Goal: Complete application form: Complete application form

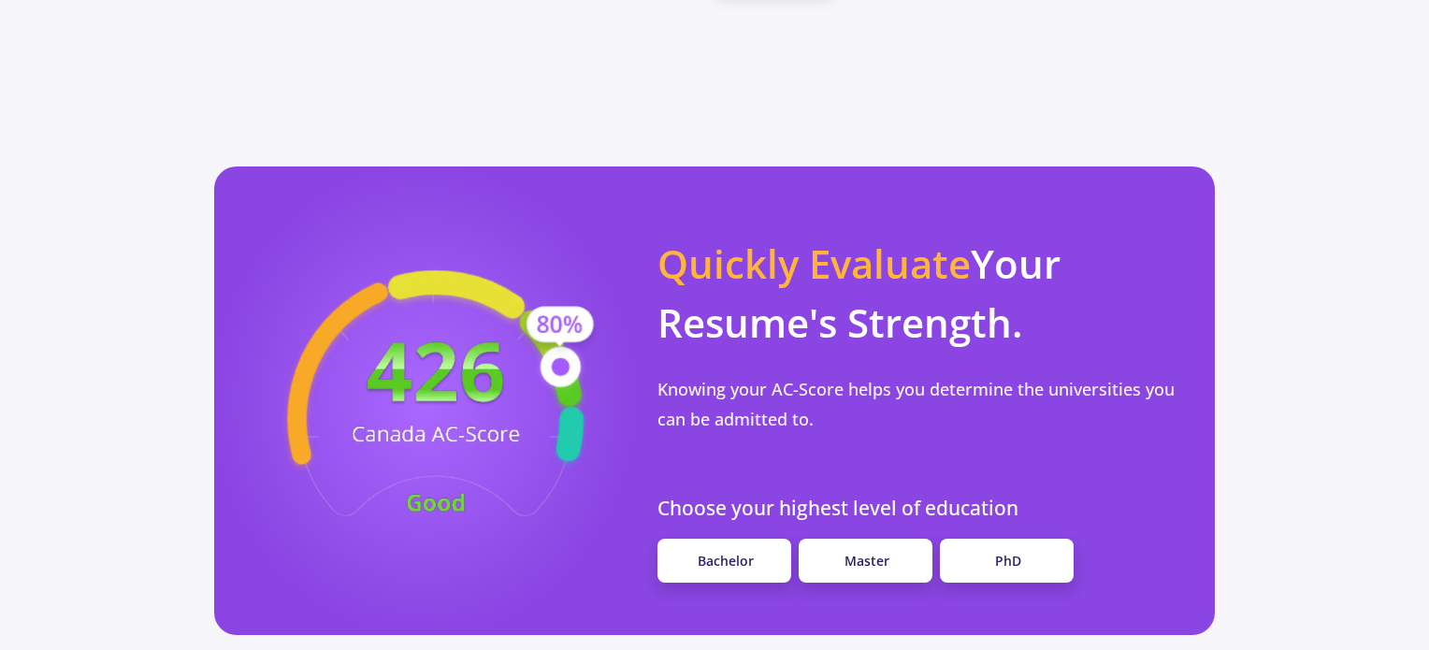
scroll to position [1590, 0]
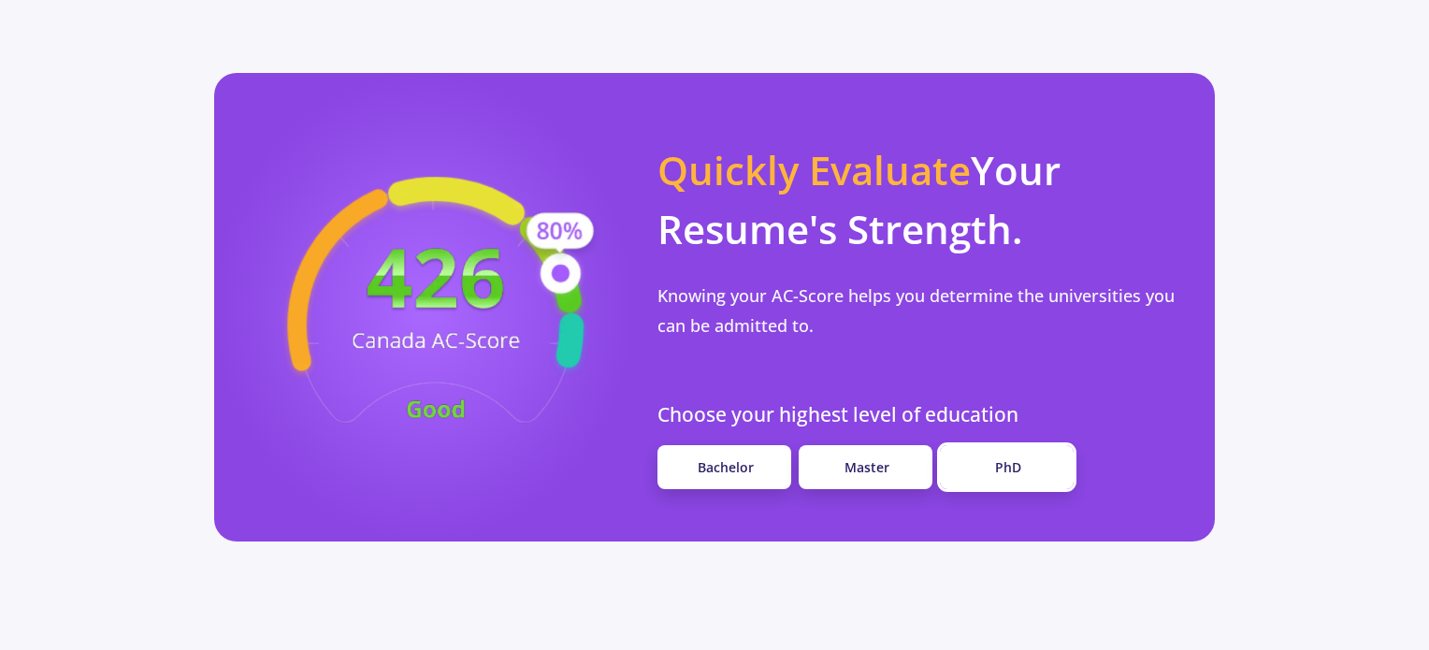
click at [1018, 458] on span "PhD" at bounding box center [1008, 467] width 26 height 18
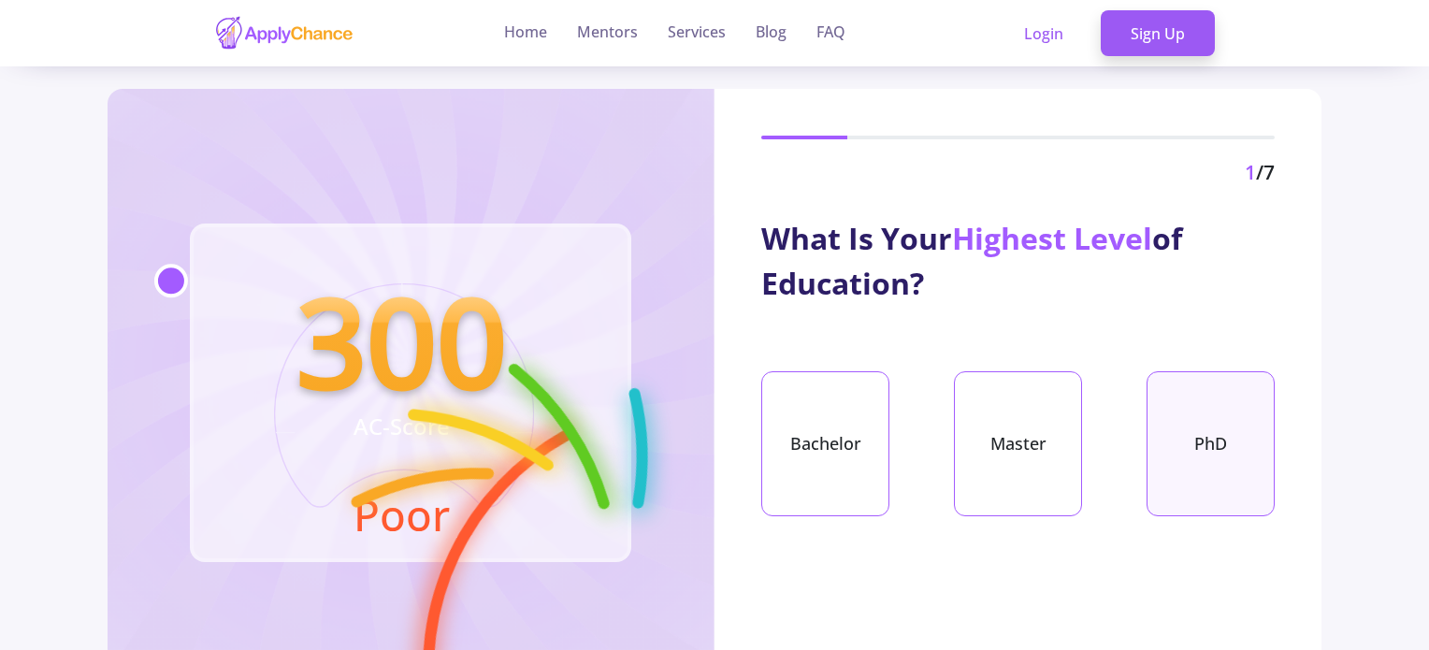
click at [1242, 418] on div "PhD" at bounding box center [1211, 443] width 128 height 145
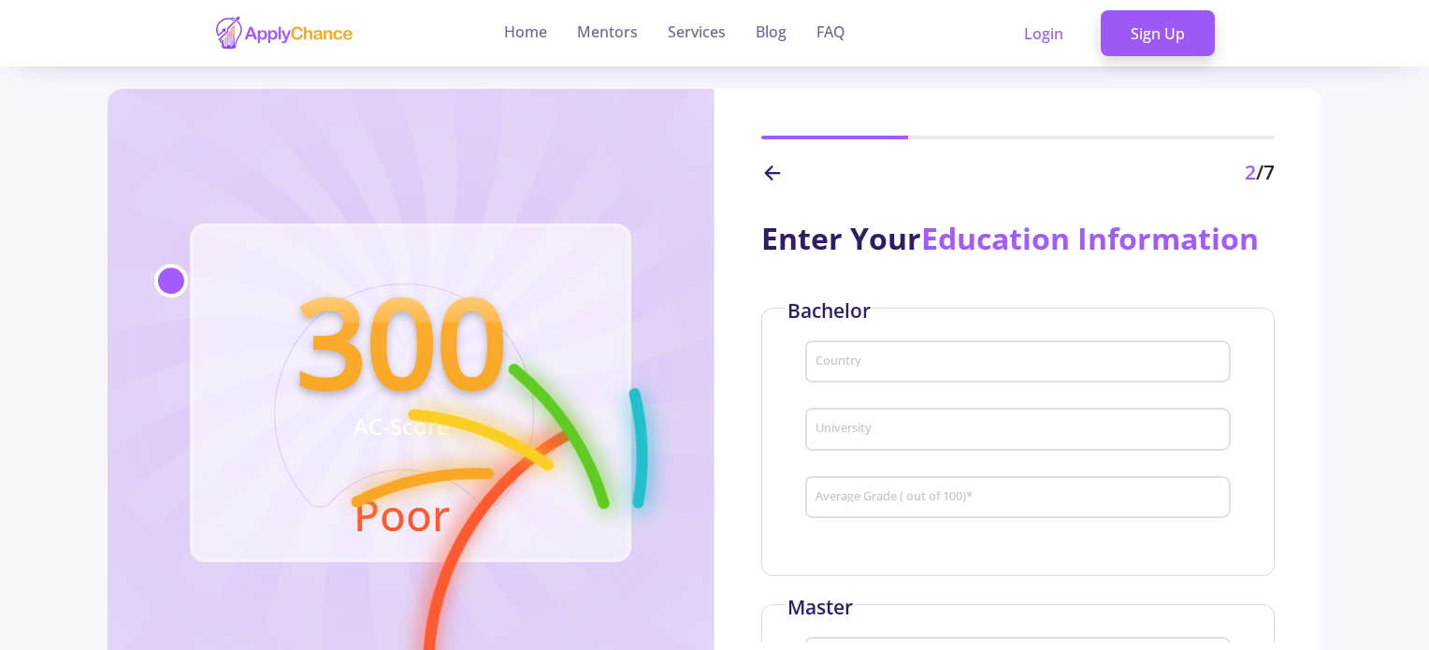
click at [916, 354] on input "Country" at bounding box center [1021, 362] width 412 height 17
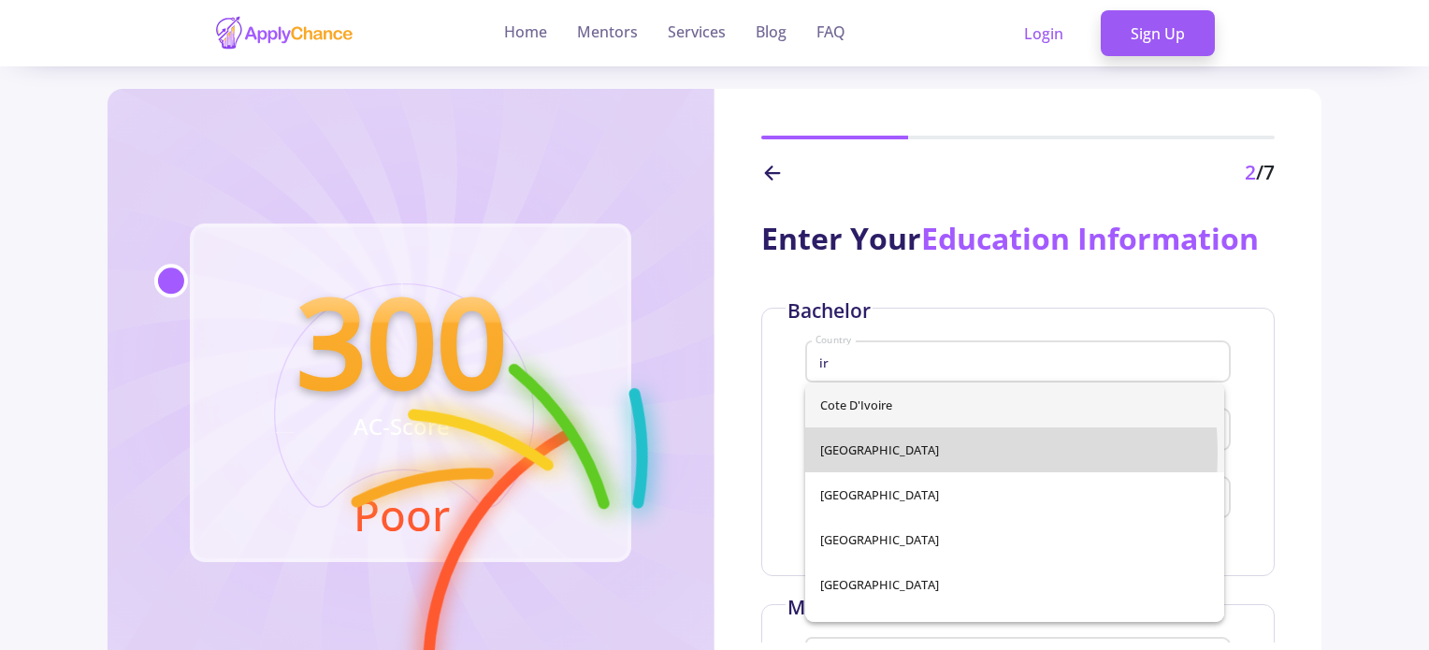
click at [878, 454] on span "[GEOGRAPHIC_DATA]" at bounding box center [1014, 449] width 389 height 45
type input "[GEOGRAPHIC_DATA]"
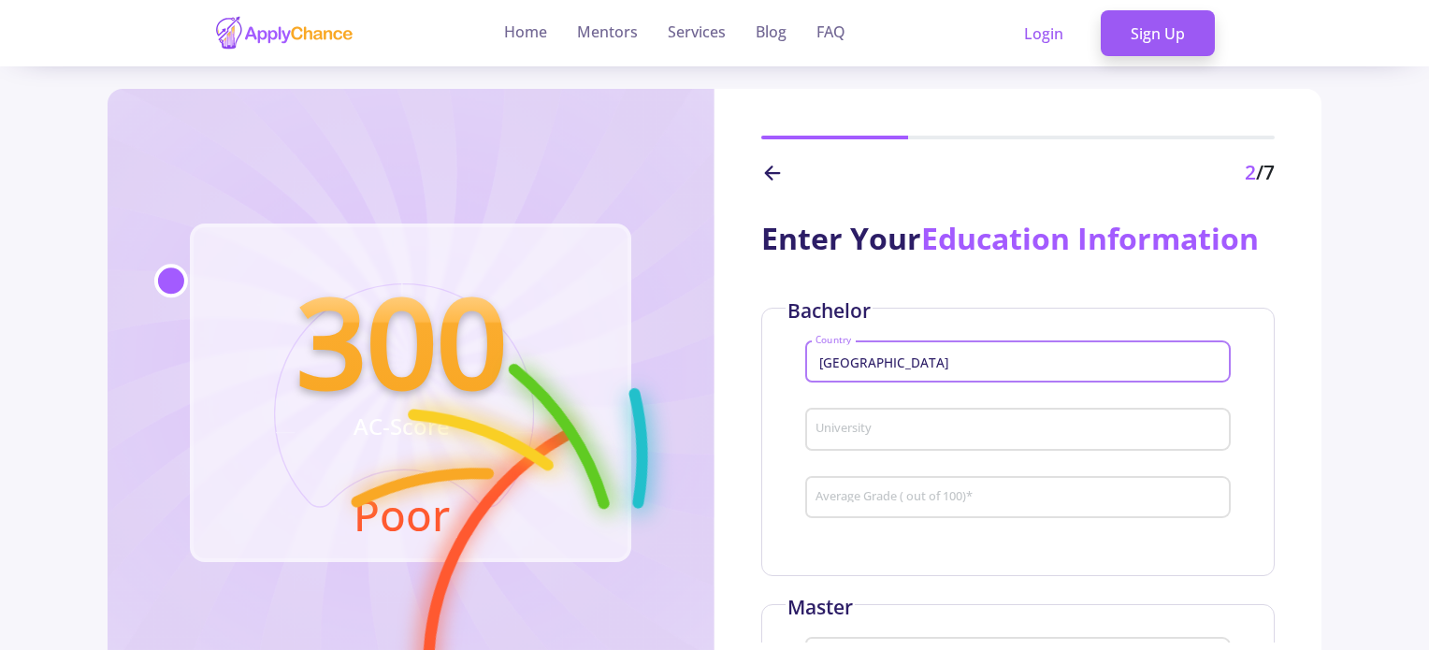
click at [884, 430] on input "University" at bounding box center [1021, 430] width 412 height 17
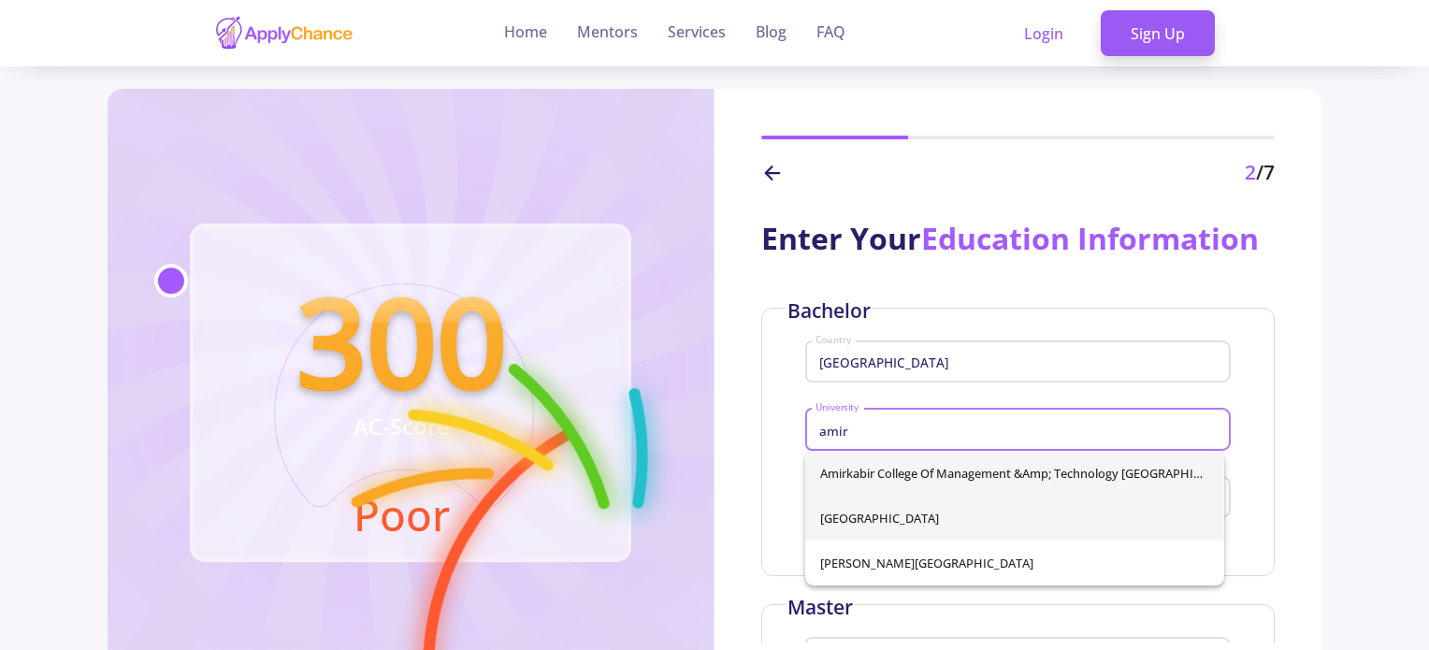
type input "amir"
click at [917, 527] on div "Amirkabir College of Management &amp; Technology [GEOGRAPHIC_DATA] [GEOGRAPHIC_…" at bounding box center [1014, 518] width 419 height 135
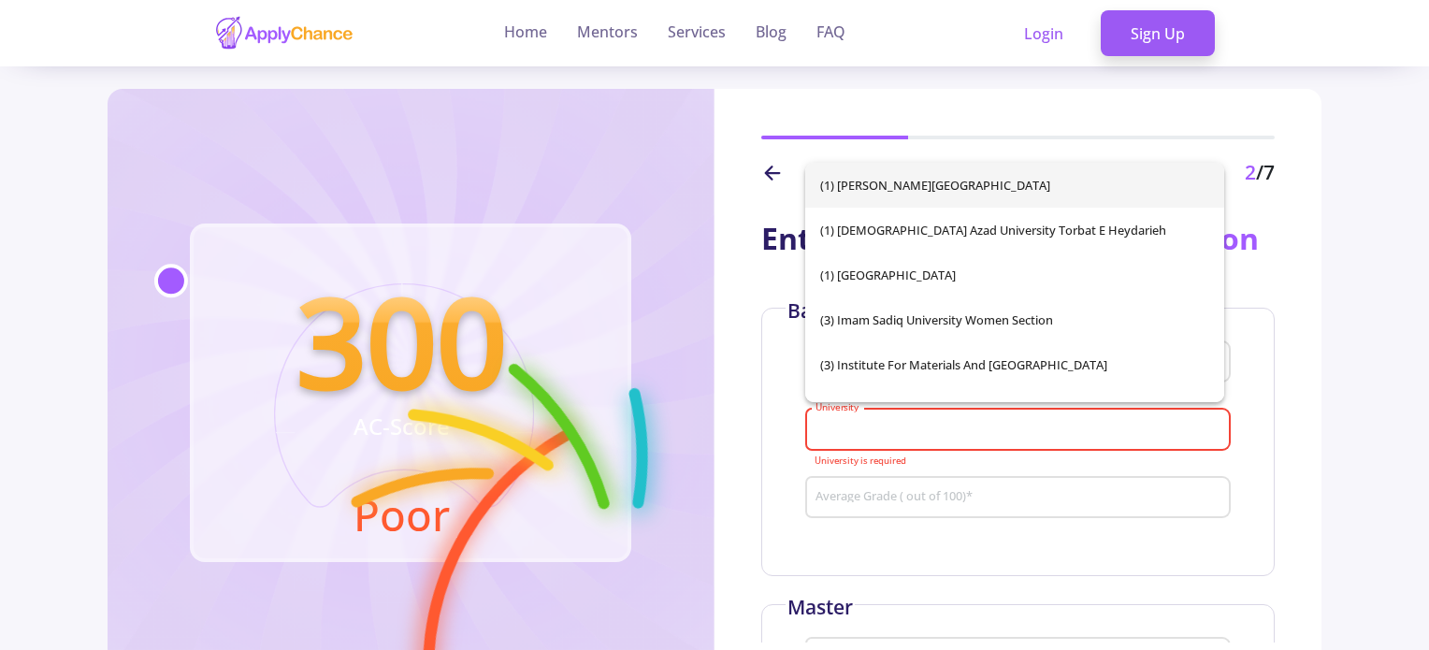
click at [926, 420] on div "University" at bounding box center [1019, 425] width 408 height 49
click at [920, 437] on input "University" at bounding box center [1021, 430] width 412 height 17
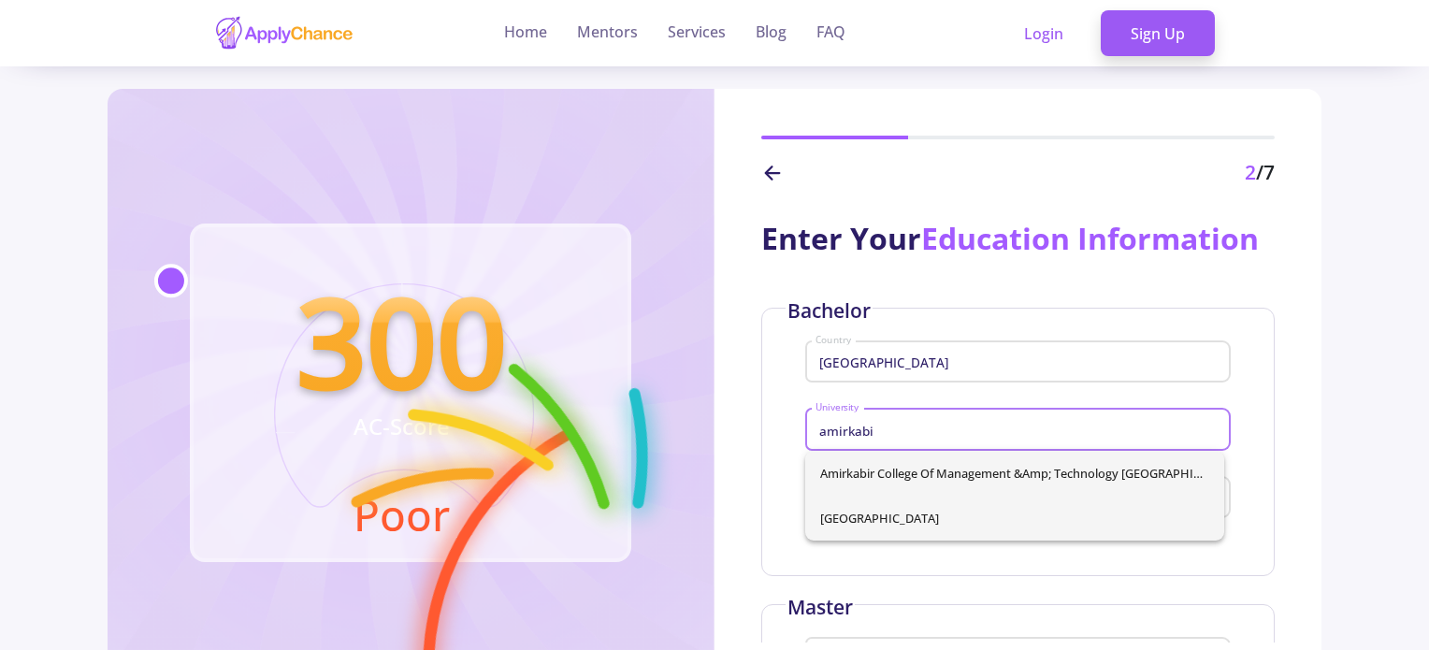
click at [931, 514] on span "[GEOGRAPHIC_DATA]" at bounding box center [1014, 518] width 389 height 45
type input "[GEOGRAPHIC_DATA]"
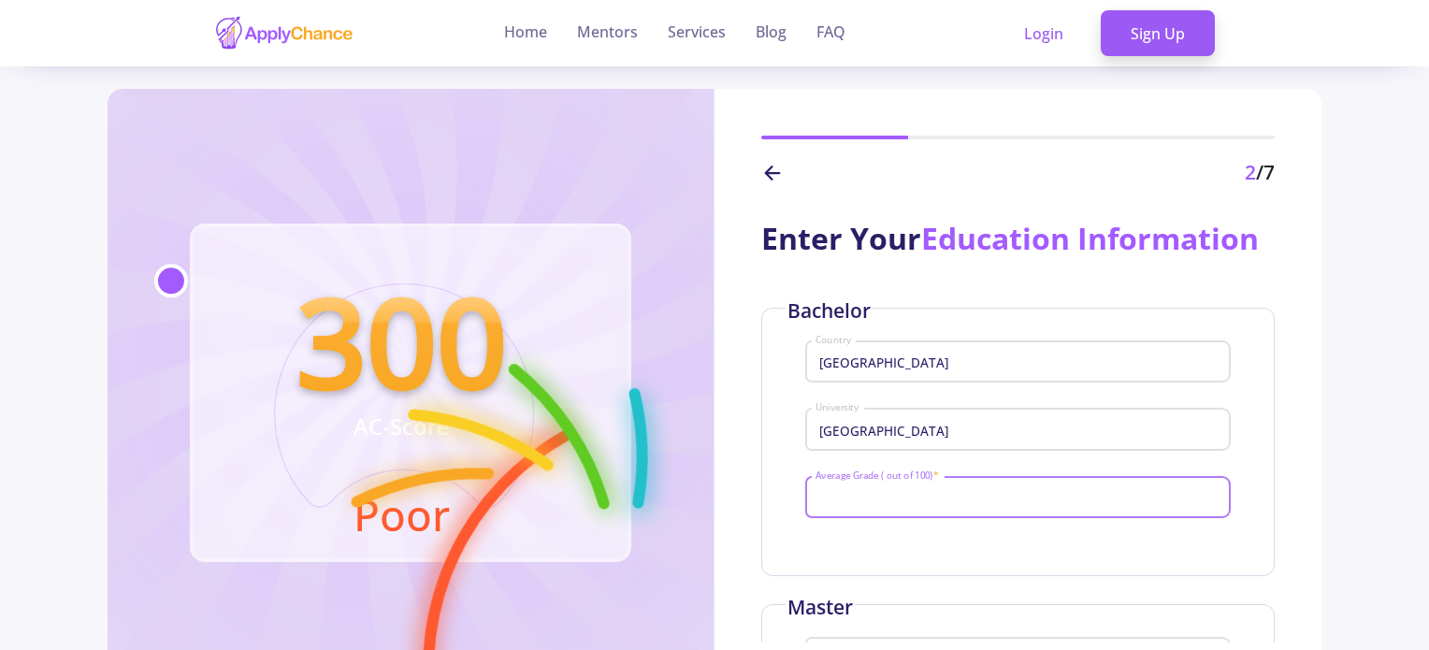
click at [932, 494] on input "Average Grade ( out of 100) *" at bounding box center [1021, 498] width 412 height 17
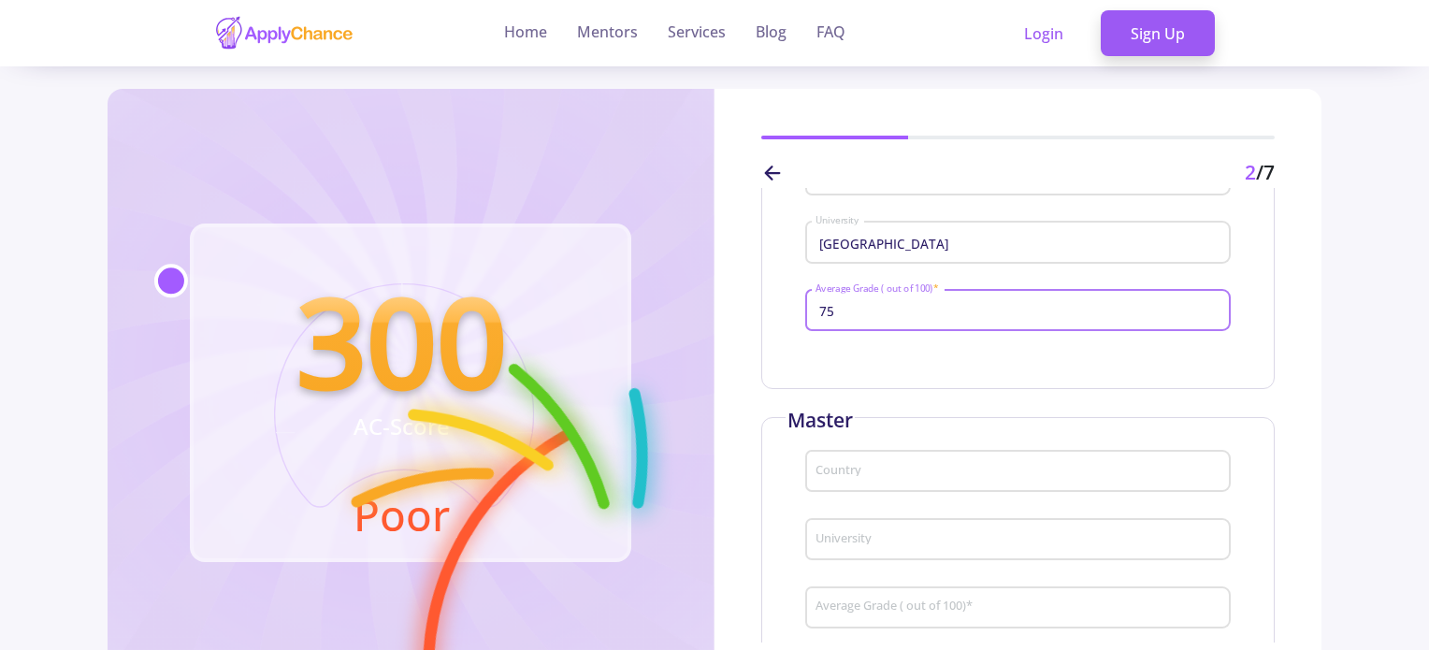
type input "75"
click at [932, 463] on div "Country University Average Grade ( out of 100) *" at bounding box center [1018, 545] width 426 height 204
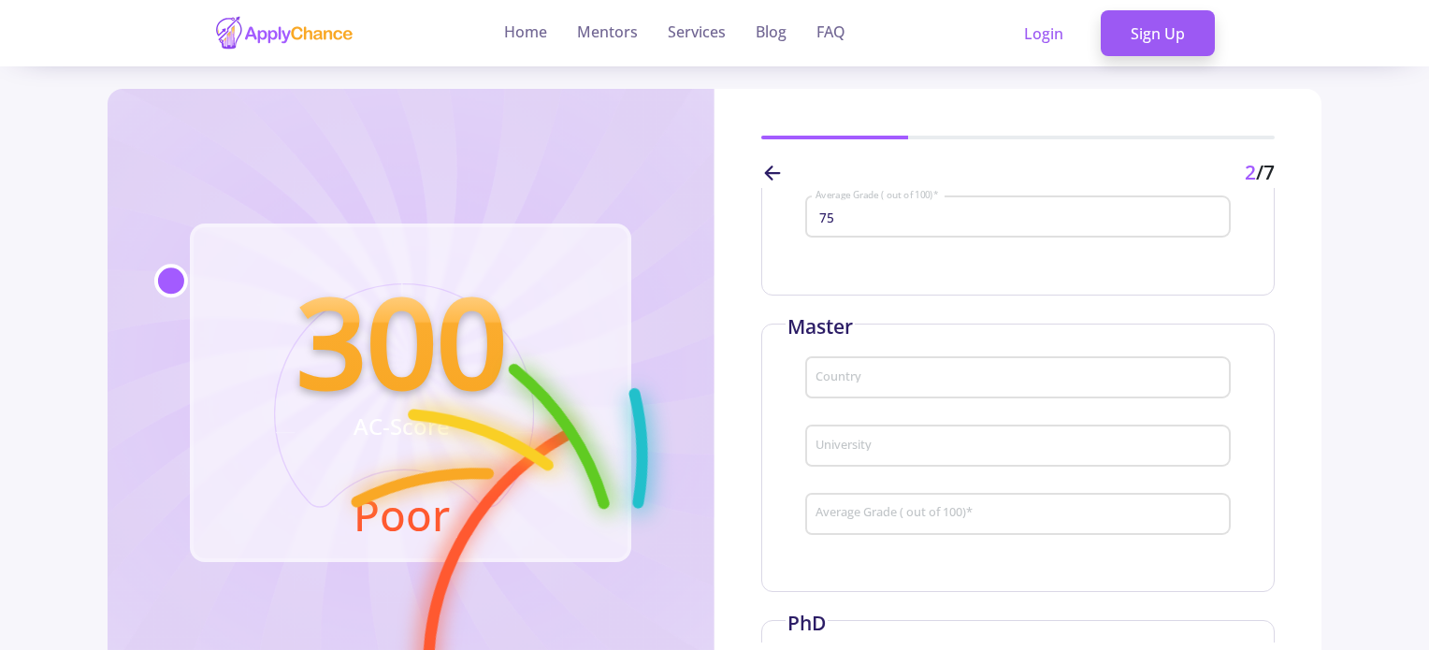
click at [885, 379] on input "Country" at bounding box center [1021, 378] width 412 height 17
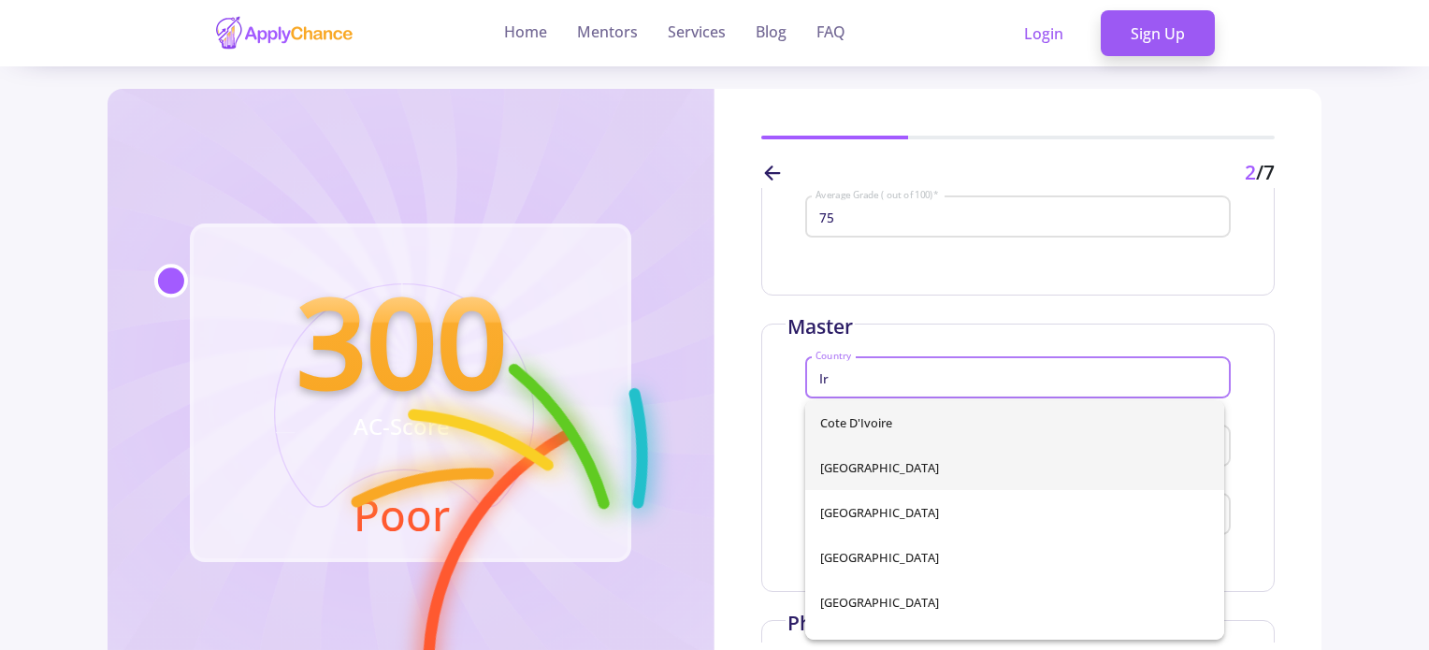
click at [861, 477] on span "[GEOGRAPHIC_DATA]" at bounding box center [1014, 467] width 389 height 45
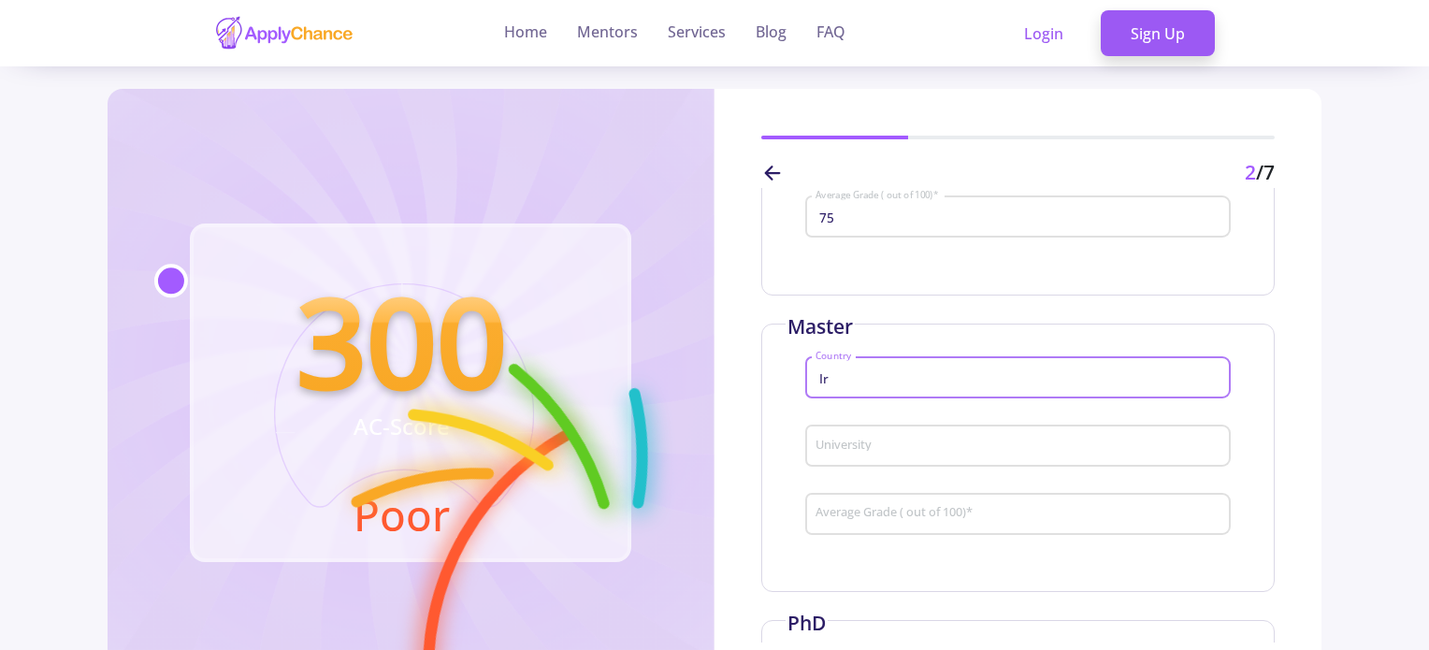
type input "[GEOGRAPHIC_DATA]"
click at [880, 455] on input "University" at bounding box center [1021, 447] width 412 height 17
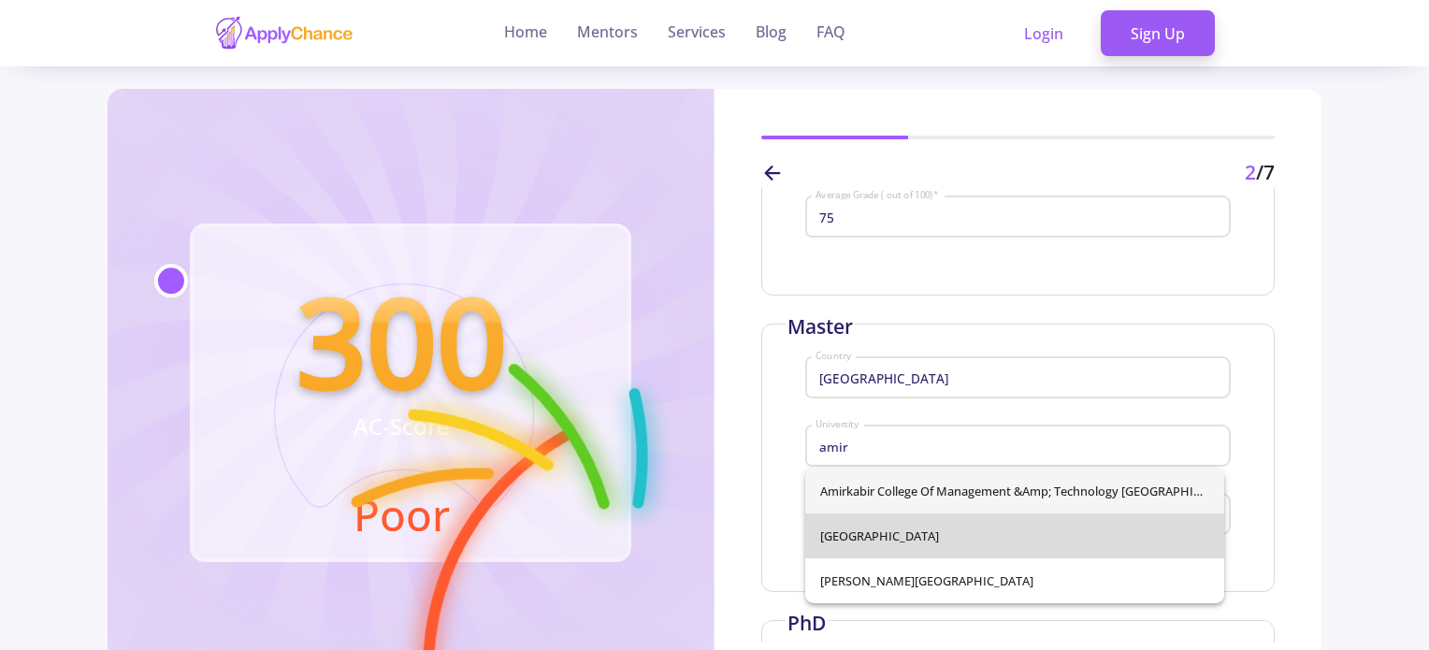
click at [909, 534] on span "[GEOGRAPHIC_DATA]" at bounding box center [1014, 535] width 389 height 45
type input "[GEOGRAPHIC_DATA]"
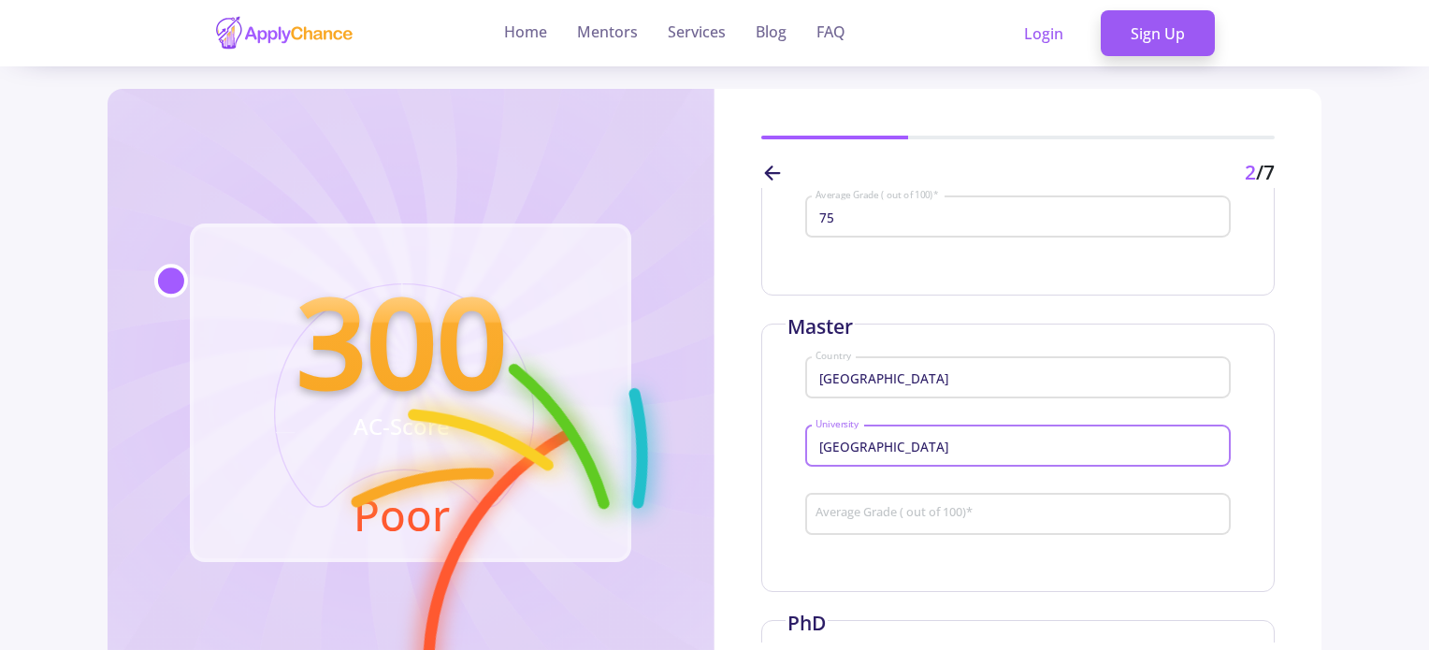
click at [902, 513] on input "Average Grade ( out of 100) *" at bounding box center [1021, 514] width 412 height 17
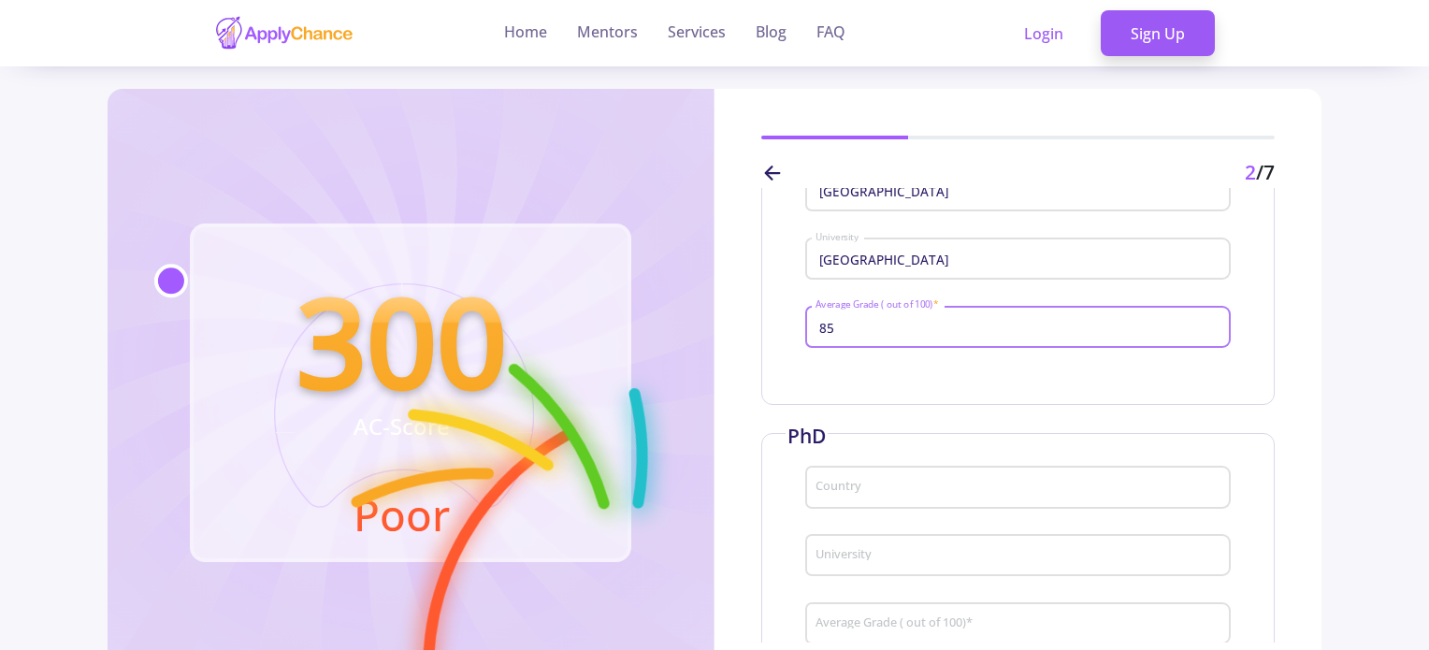
scroll to position [561, 0]
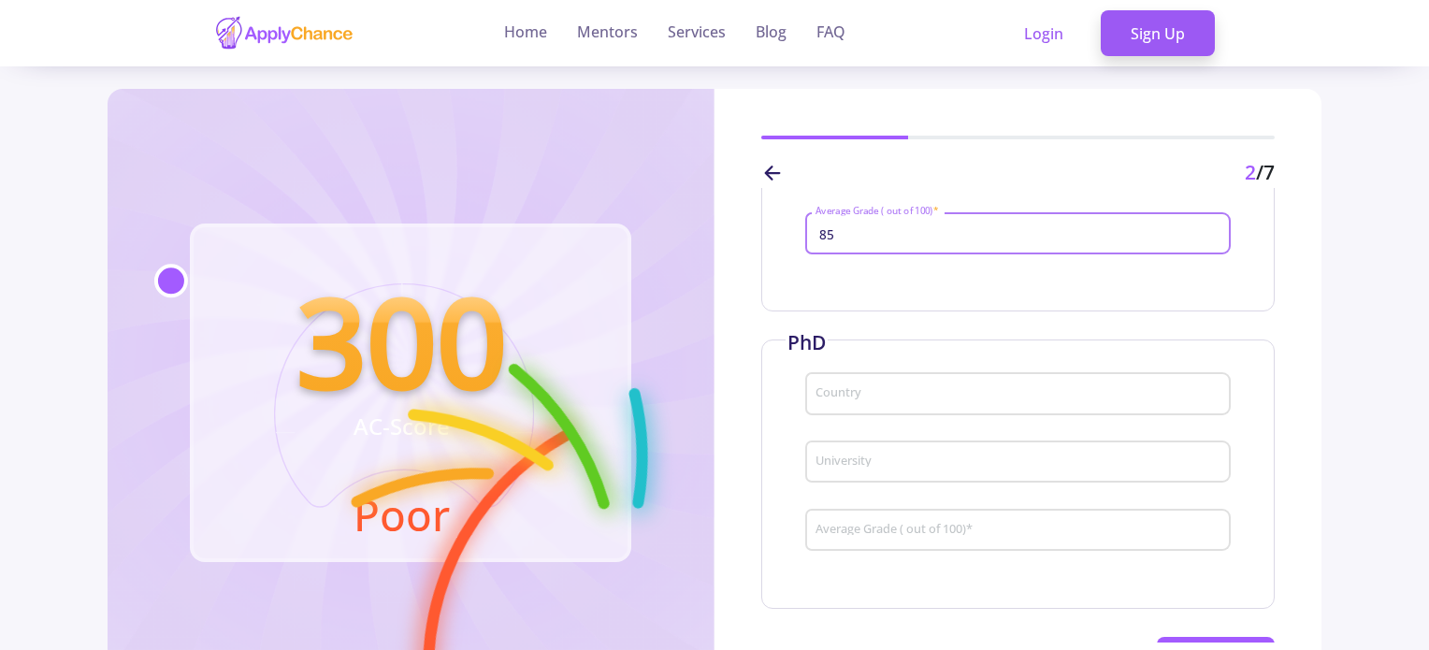
type input "85"
click at [846, 392] on input "Country" at bounding box center [1021, 394] width 412 height 17
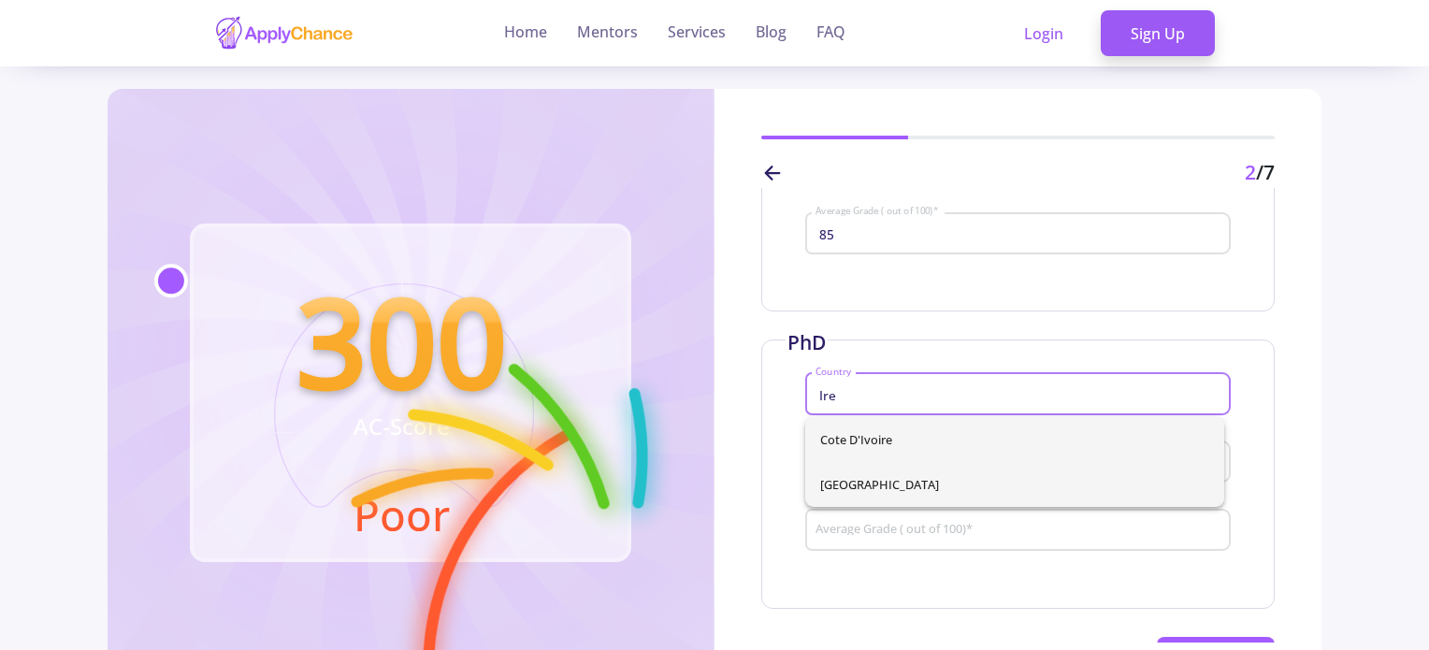
type input "Ire"
click at [842, 485] on div "Cote d'Ivoire [GEOGRAPHIC_DATA]" at bounding box center [1014, 462] width 419 height 90
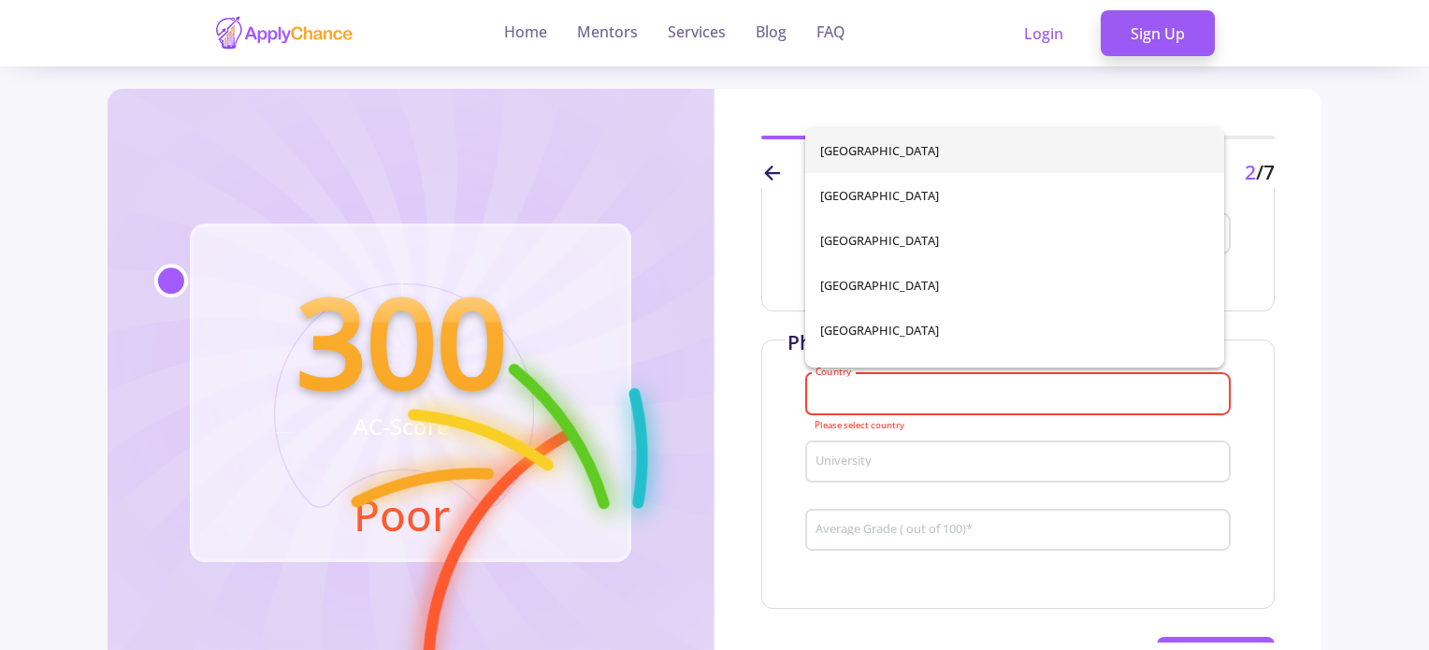
click at [888, 392] on input "Country" at bounding box center [1021, 394] width 412 height 17
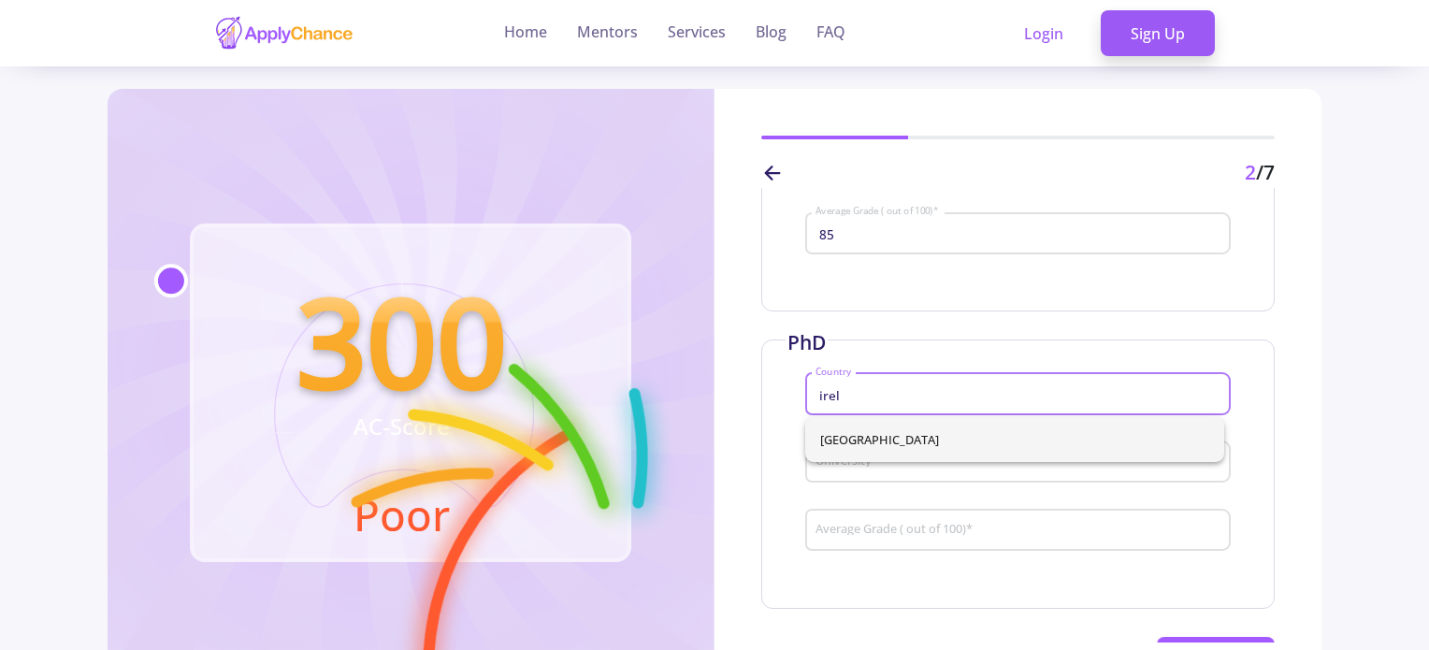
type input "irel"
click at [863, 438] on div "[GEOGRAPHIC_DATA]" at bounding box center [1014, 439] width 419 height 45
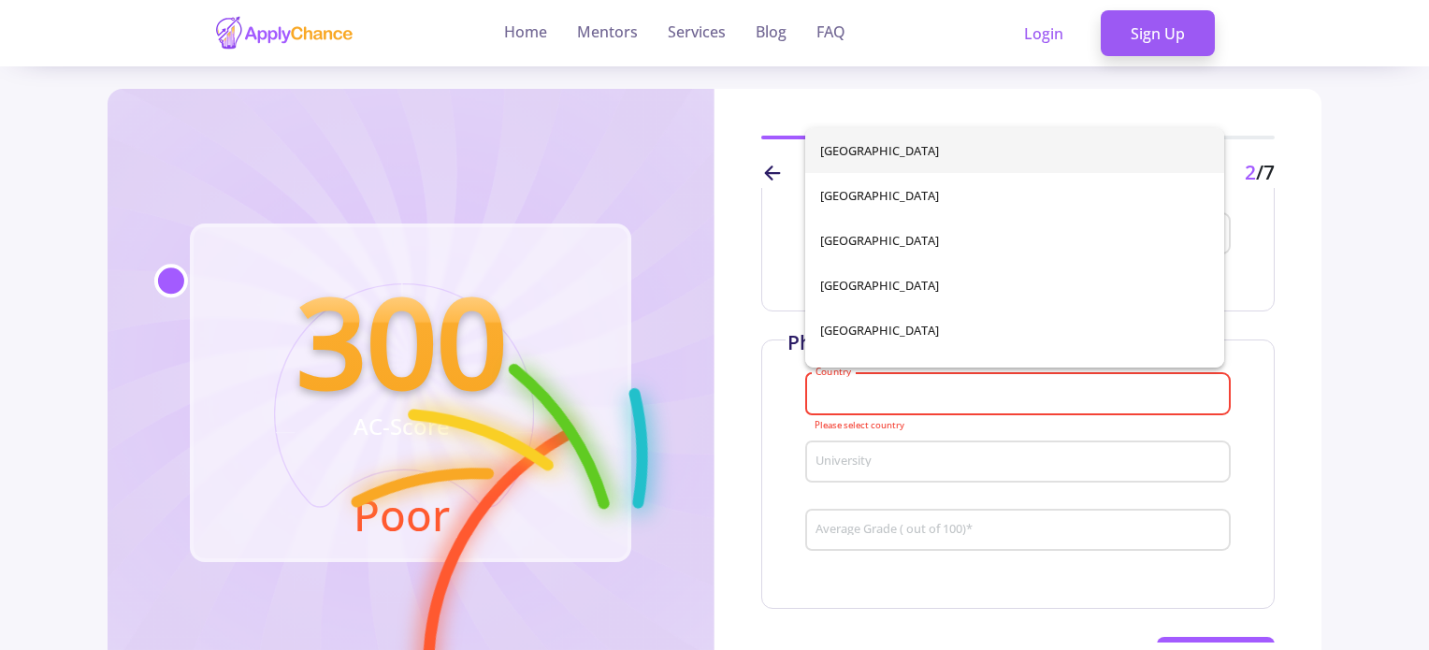
click at [849, 400] on input "Country" at bounding box center [1021, 394] width 412 height 17
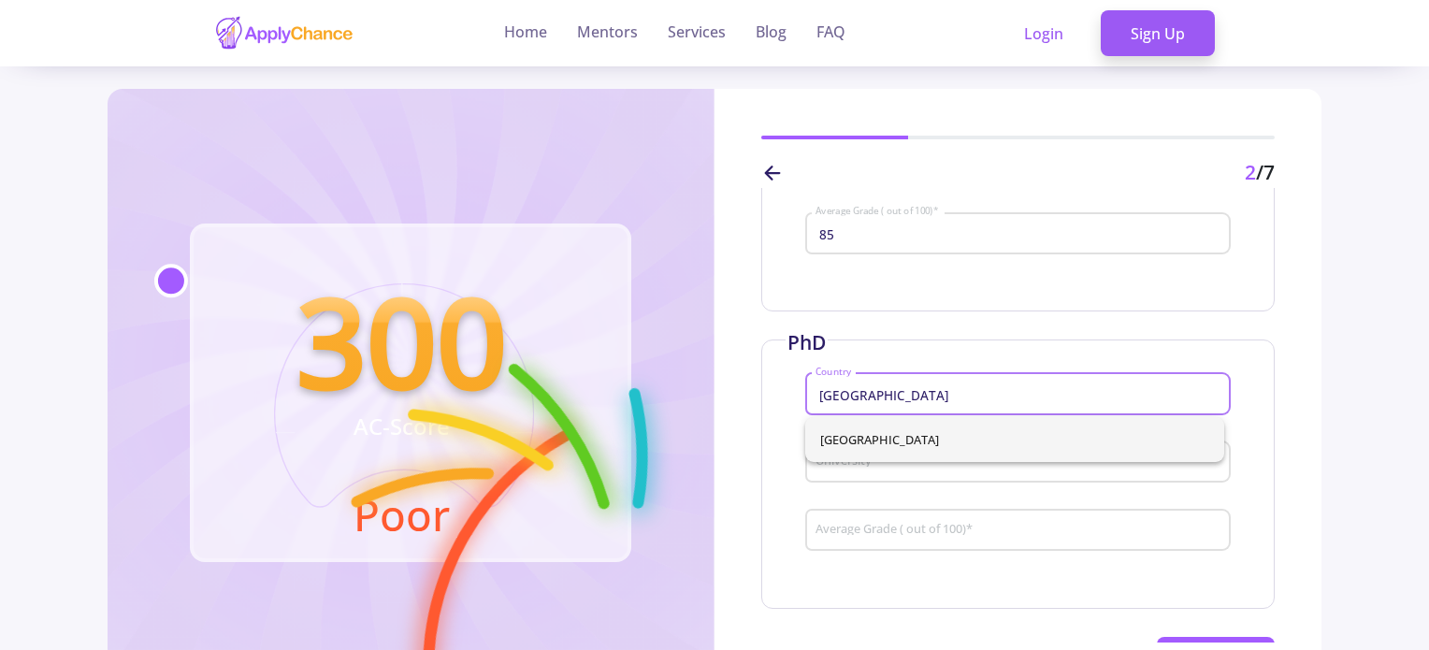
type input "[GEOGRAPHIC_DATA]"
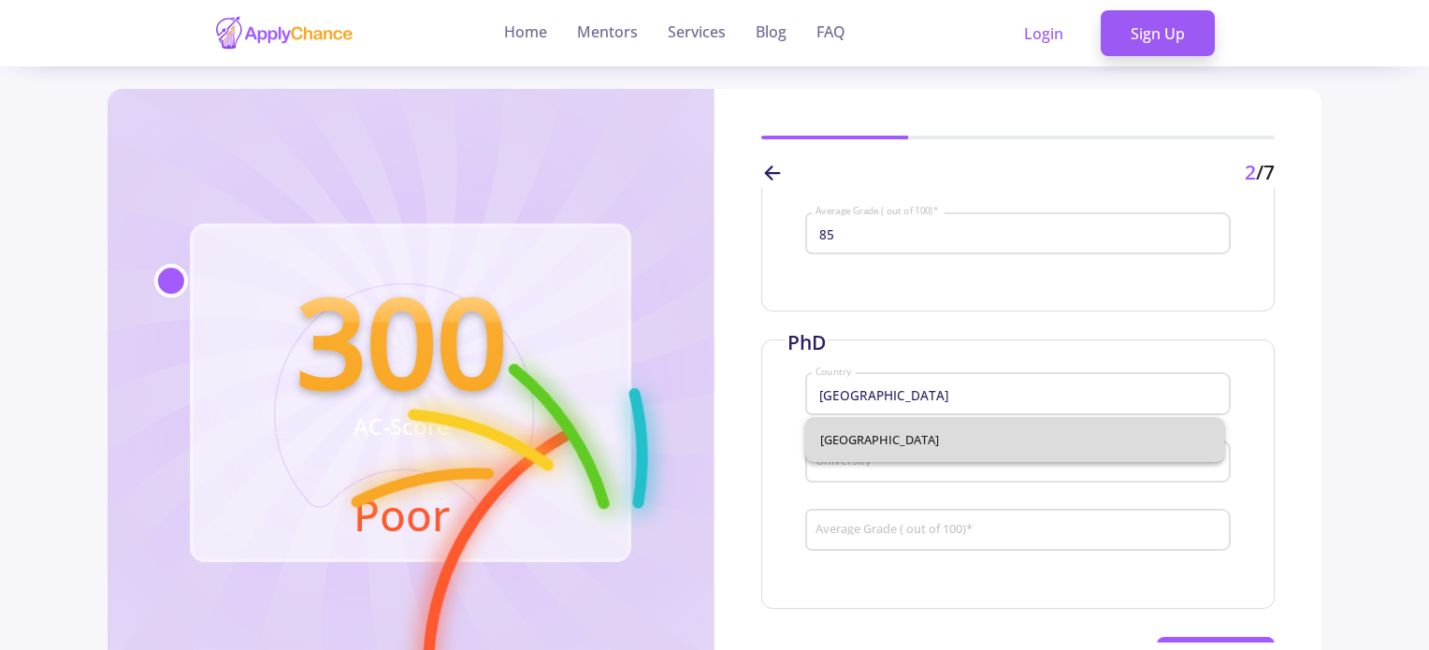
click at [837, 447] on span "[GEOGRAPHIC_DATA]" at bounding box center [1014, 439] width 389 height 45
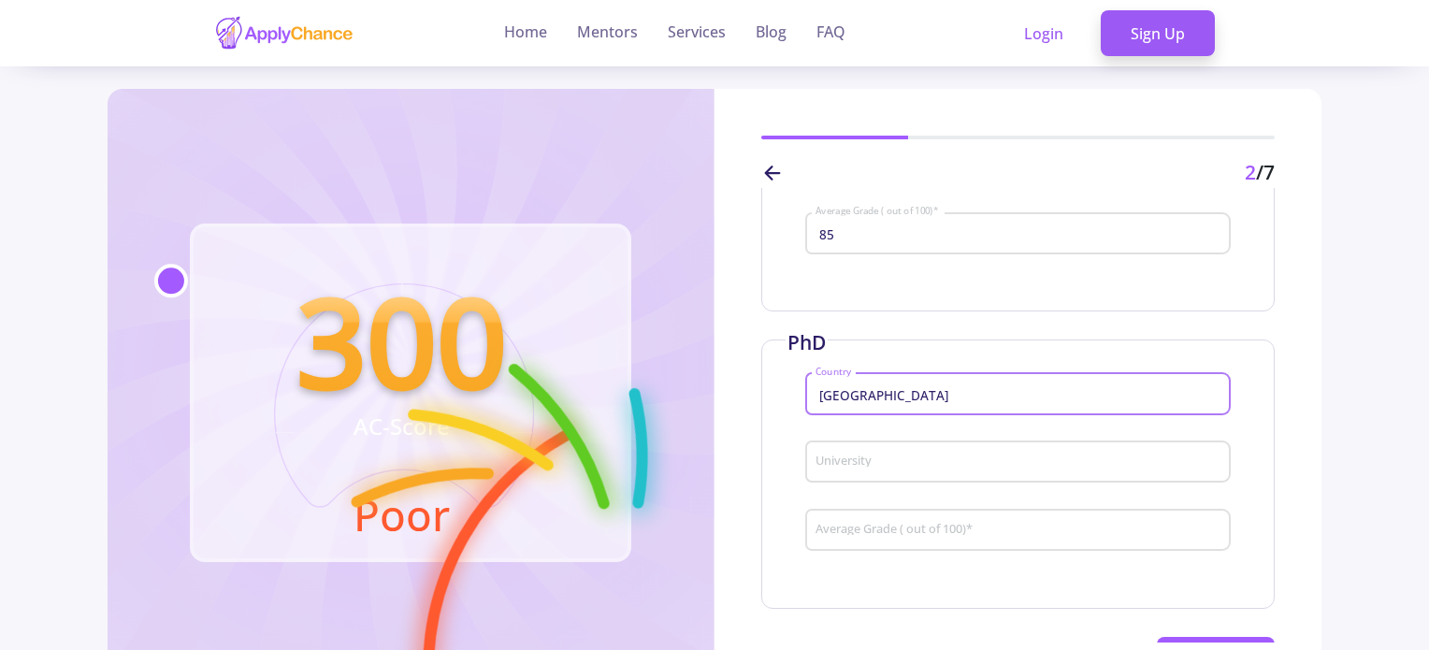
click at [845, 467] on input "University" at bounding box center [1021, 463] width 412 height 17
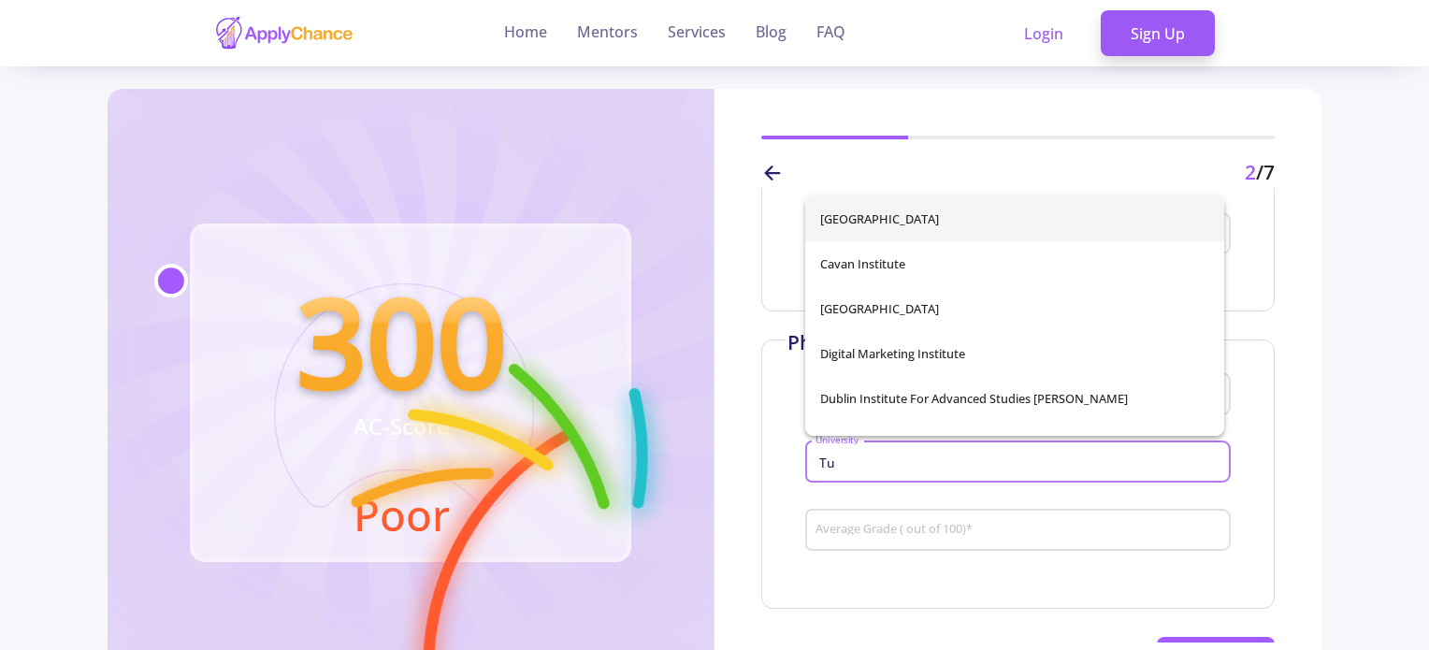
type input "T"
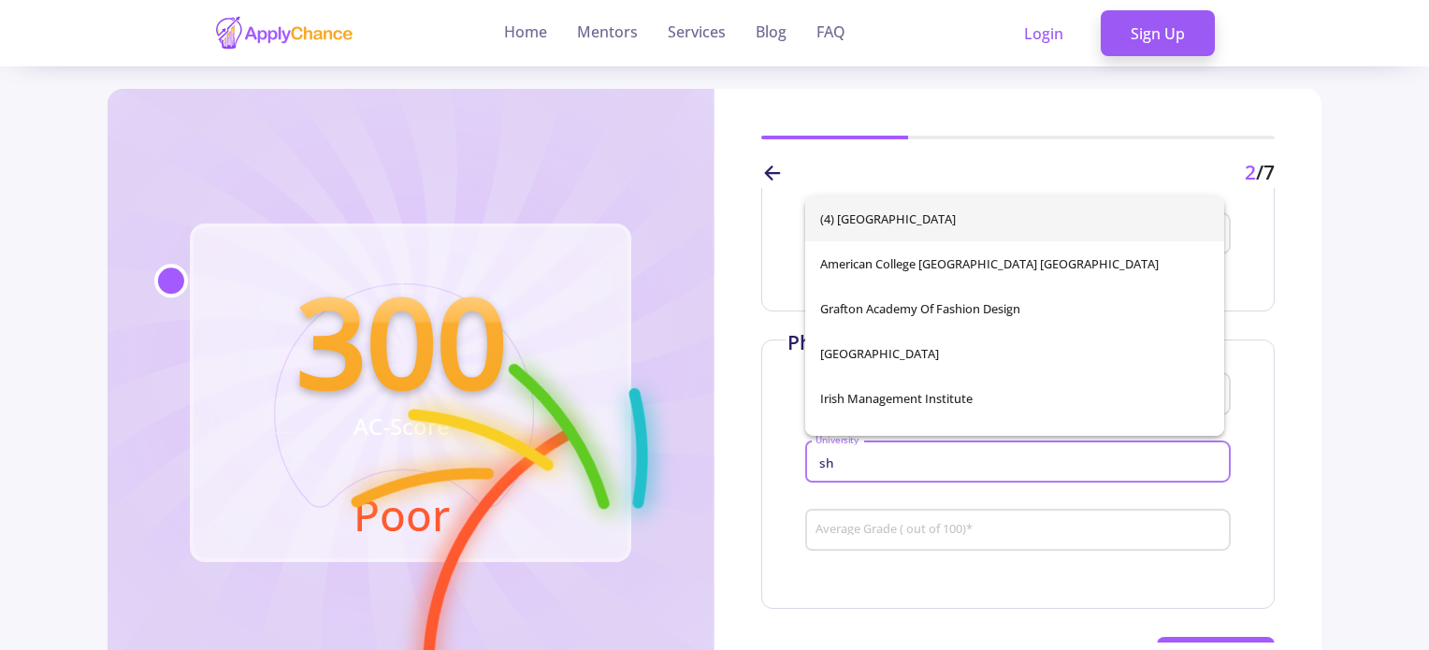
type input "s"
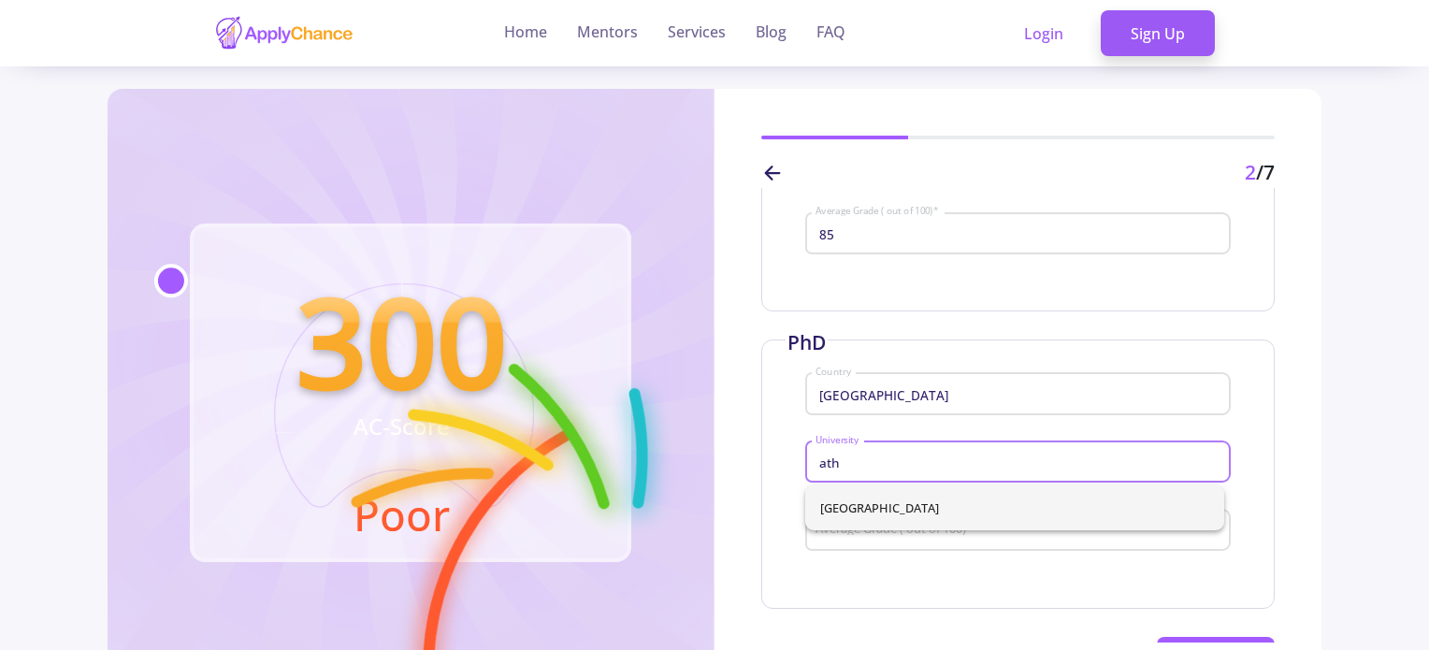
click at [863, 500] on span "[GEOGRAPHIC_DATA]" at bounding box center [1014, 507] width 389 height 45
type input "[GEOGRAPHIC_DATA]"
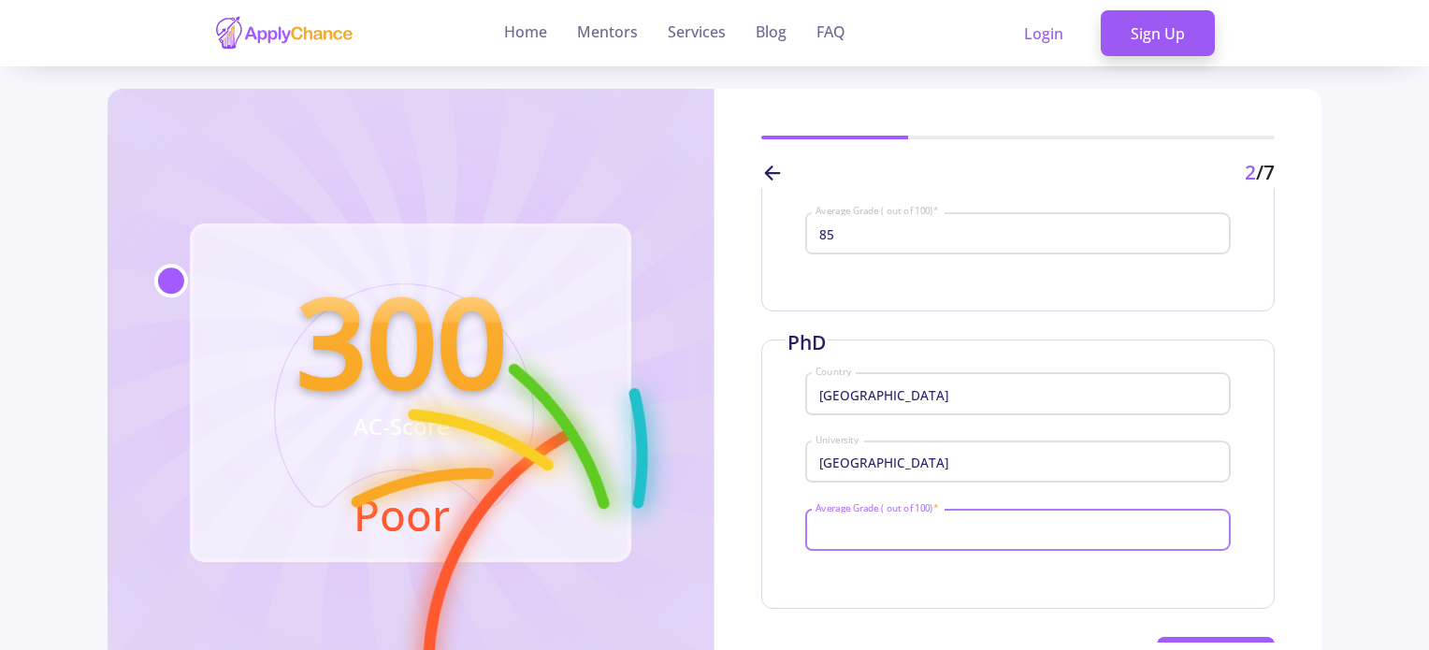
click at [872, 528] on input "Average Grade ( out of 100) *" at bounding box center [1021, 531] width 412 height 17
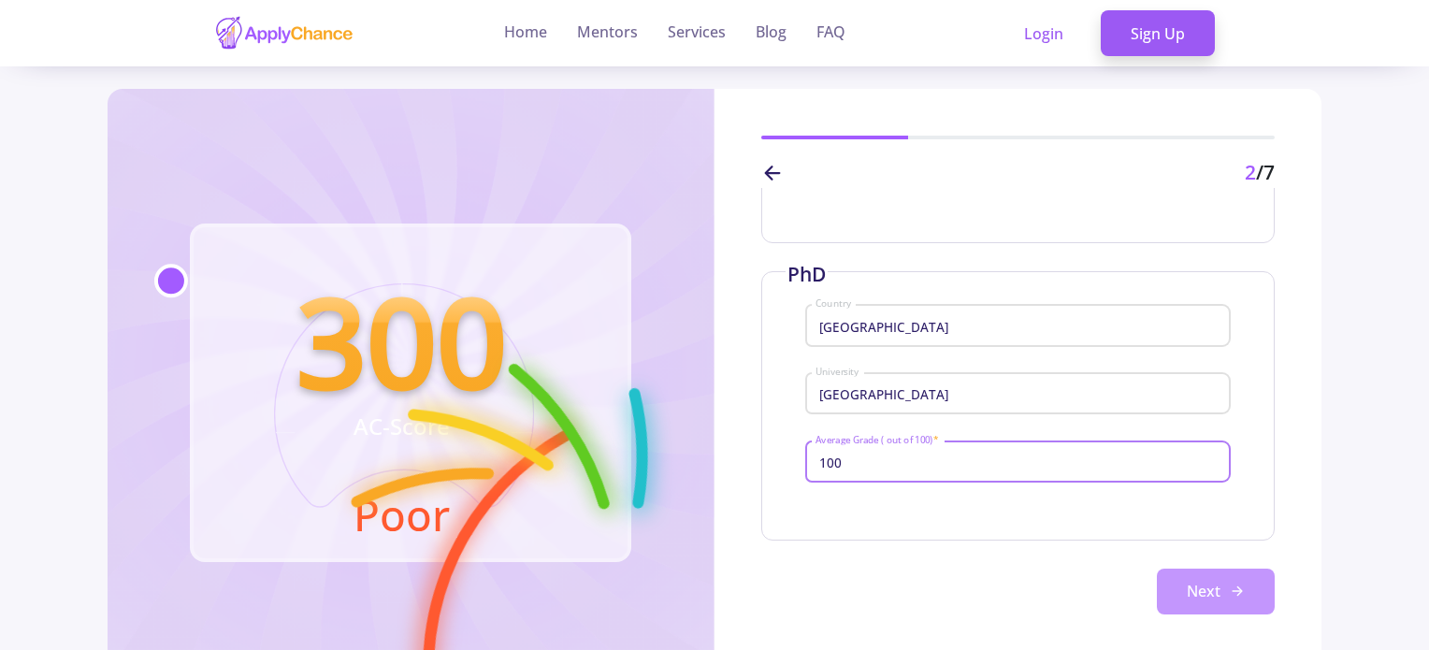
type input "100"
click at [1215, 583] on button "Next" at bounding box center [1216, 592] width 118 height 47
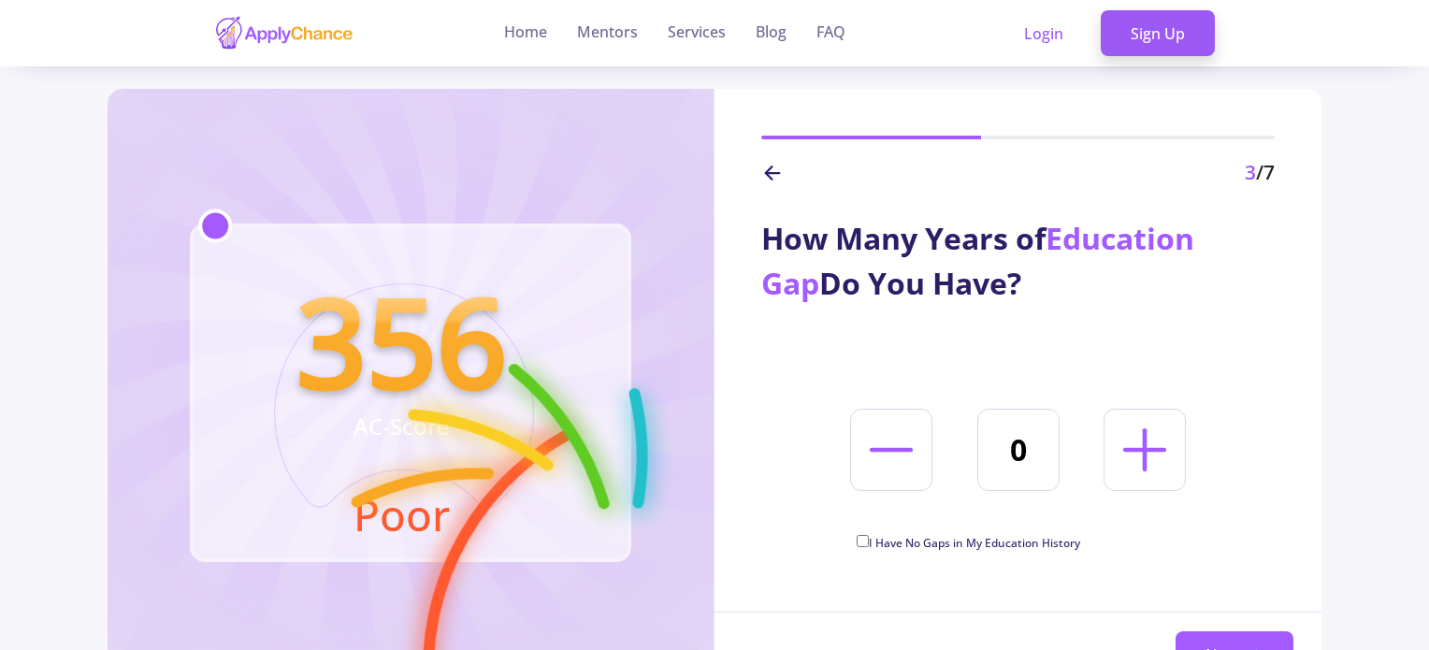
scroll to position [94, 0]
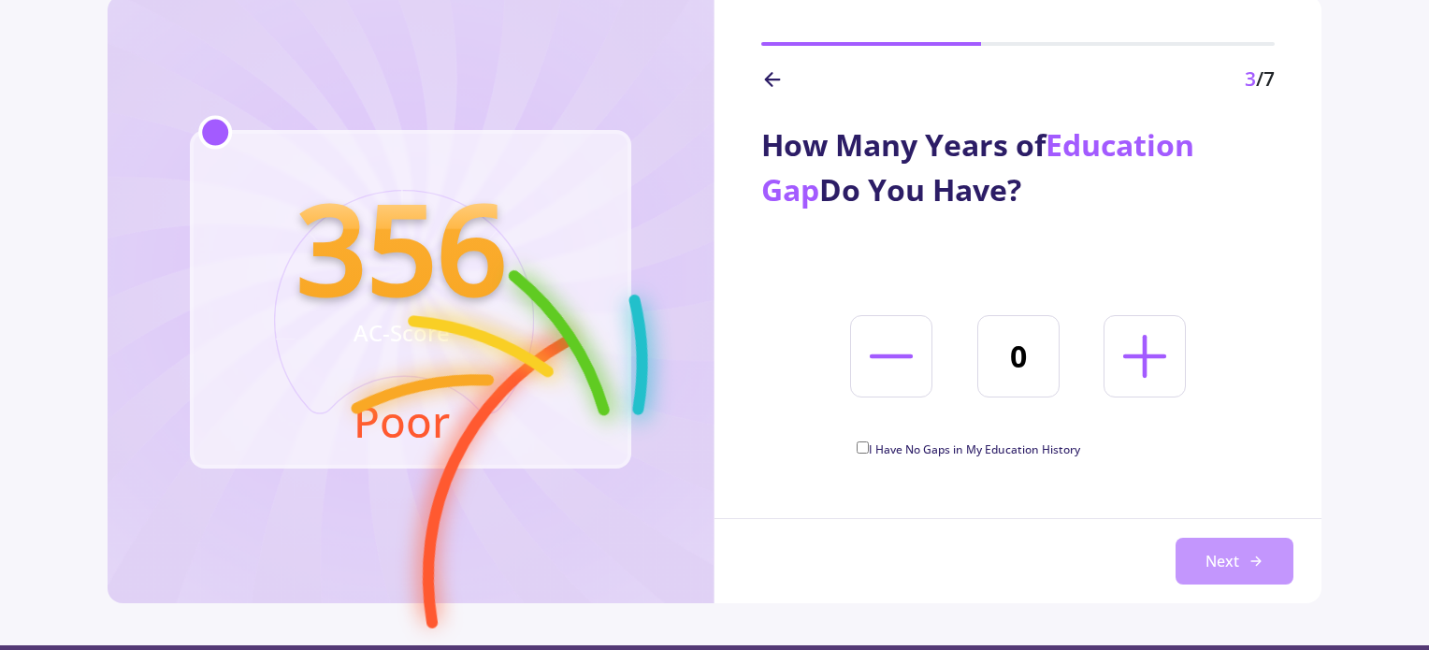
click at [1190, 566] on button "Next" at bounding box center [1235, 561] width 118 height 47
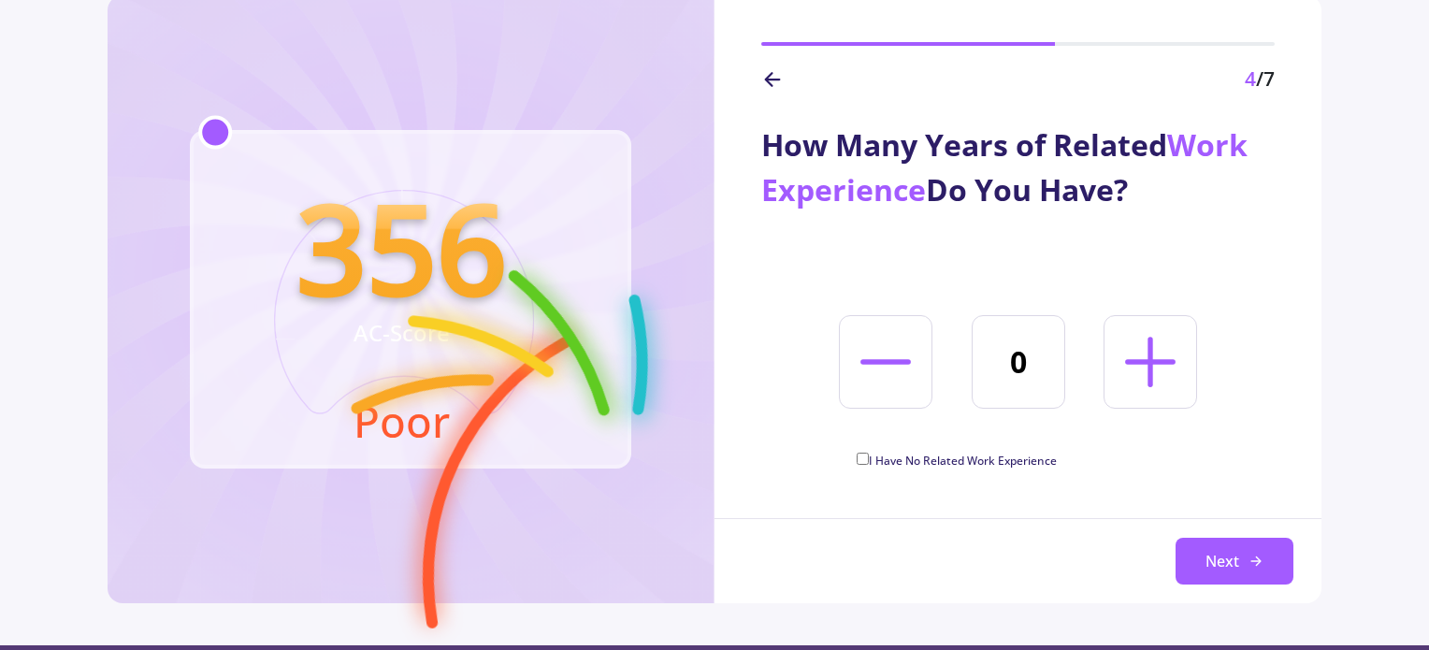
click at [1181, 370] on icon at bounding box center [1150, 362] width 80 height 80
click at [1177, 371] on icon at bounding box center [1150, 362] width 80 height 80
click at [1176, 372] on icon at bounding box center [1150, 362] width 80 height 80
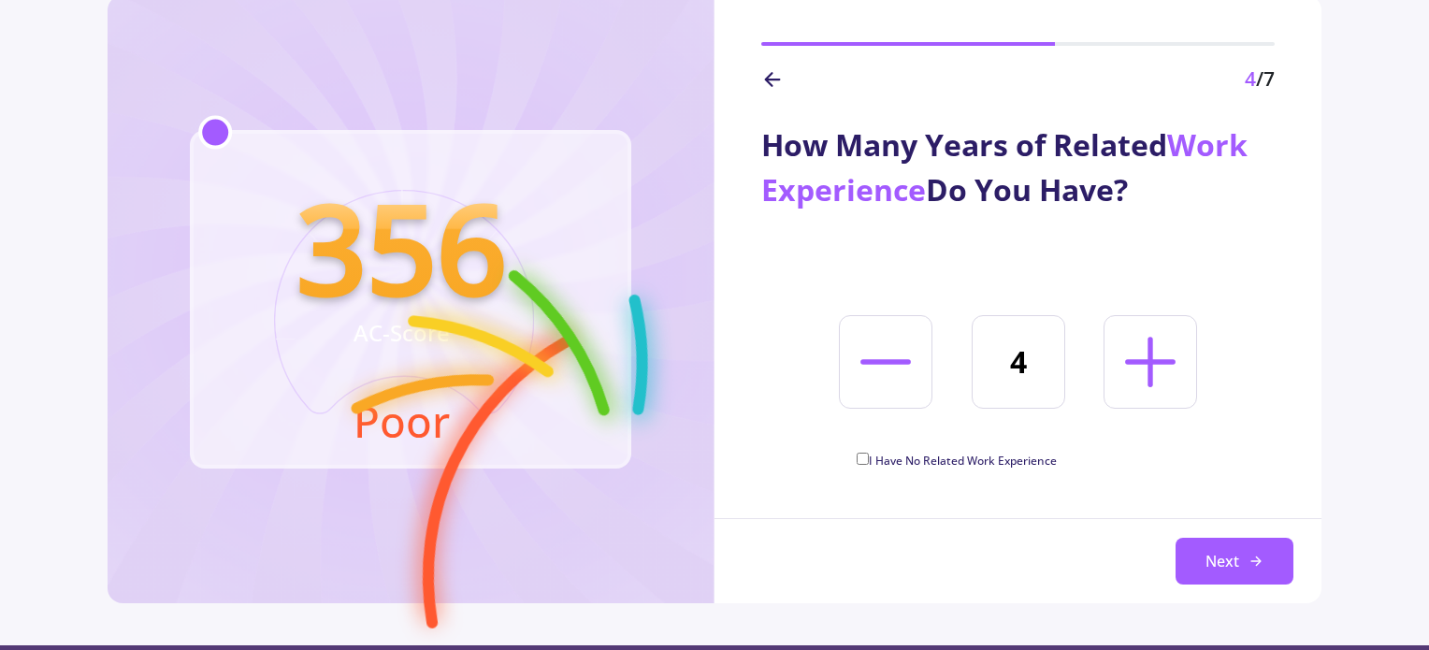
type input "5"
click at [1224, 553] on button "Next" at bounding box center [1235, 561] width 118 height 47
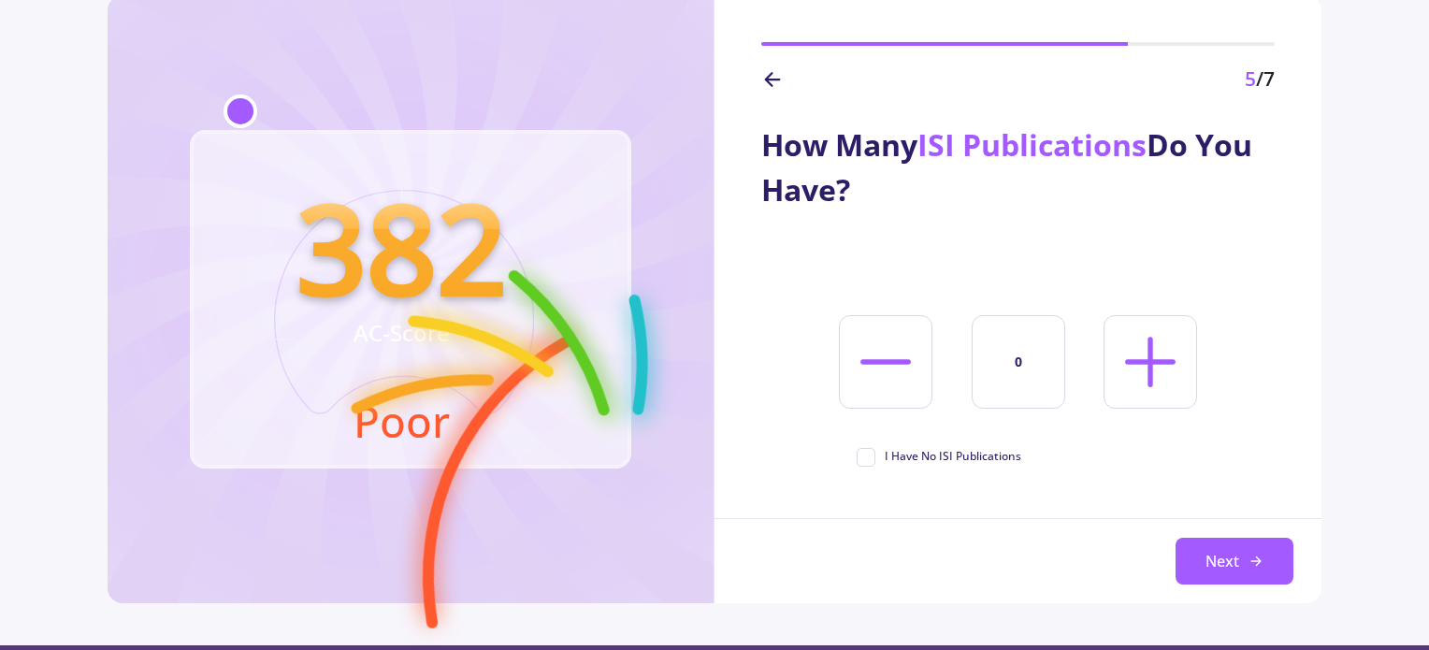
click at [1167, 362] on line at bounding box center [1150, 362] width 45 height 0
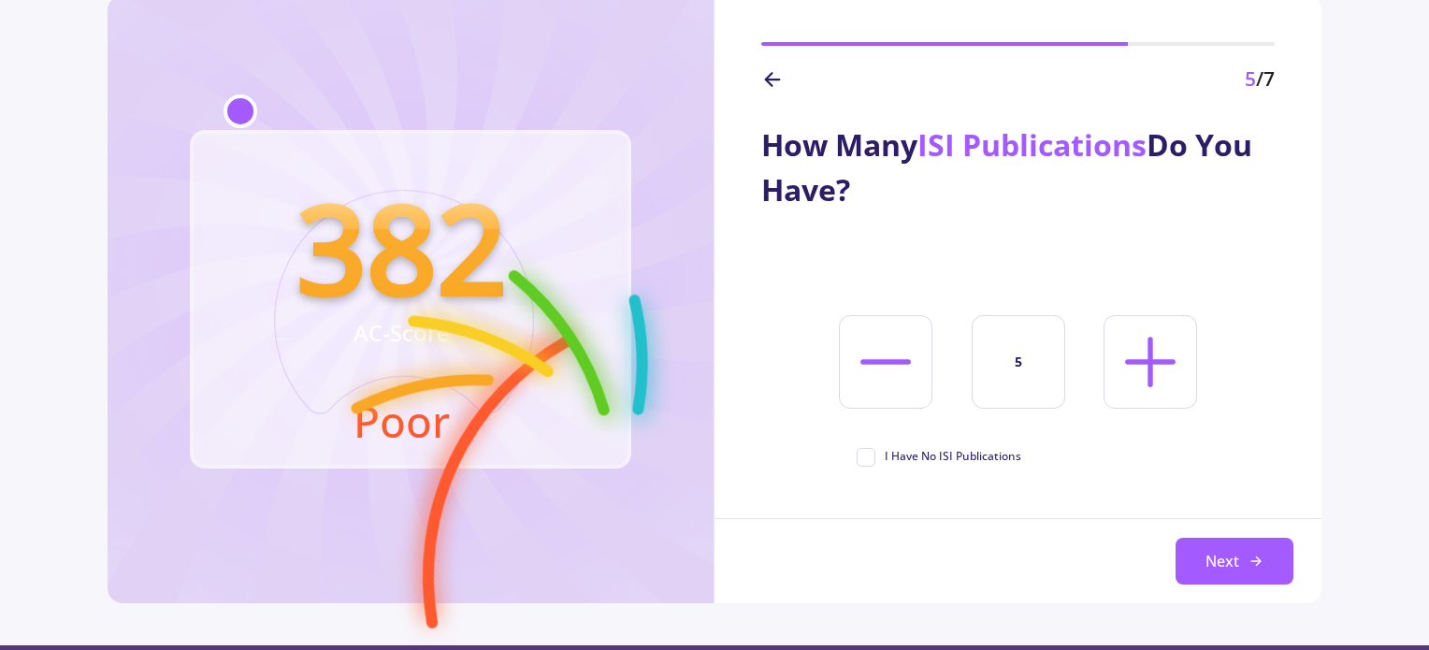
click at [1161, 362] on line at bounding box center [1150, 362] width 45 height 0
type input "7"
click at [1200, 542] on button "Next" at bounding box center [1235, 561] width 118 height 47
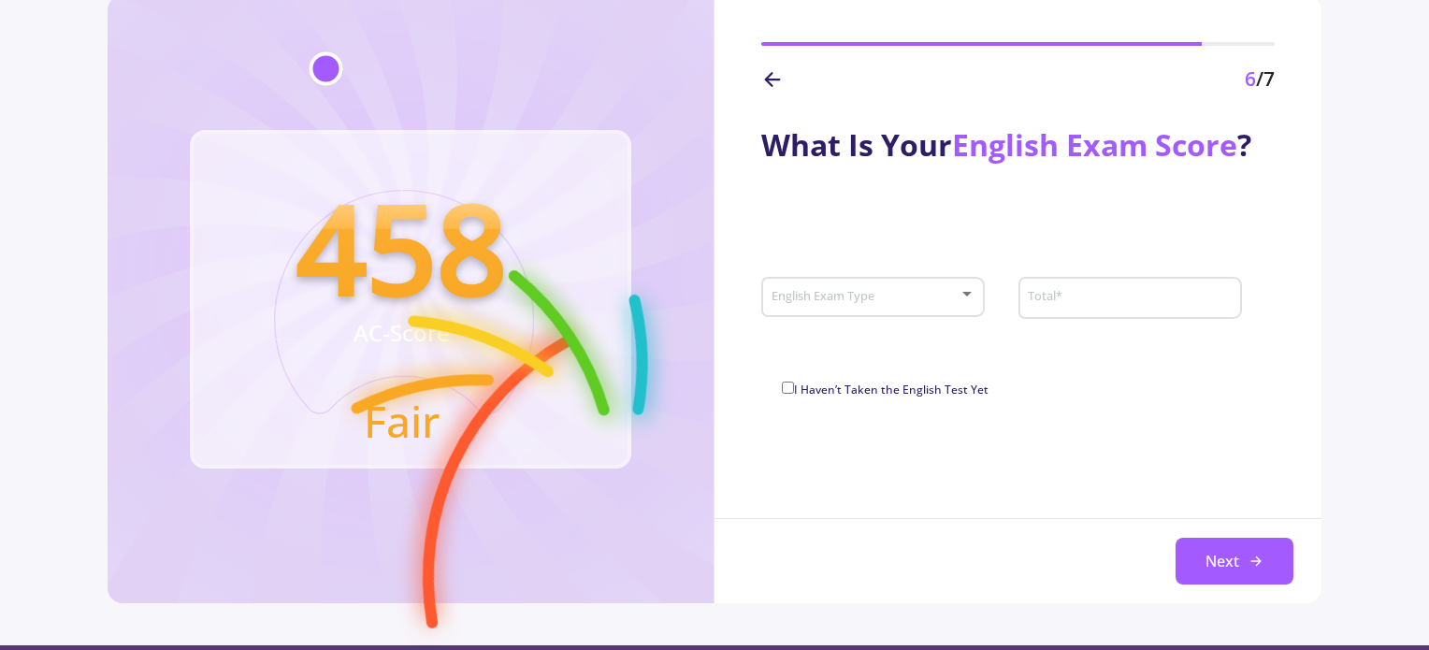
click at [969, 295] on div at bounding box center [966, 294] width 9 height 5
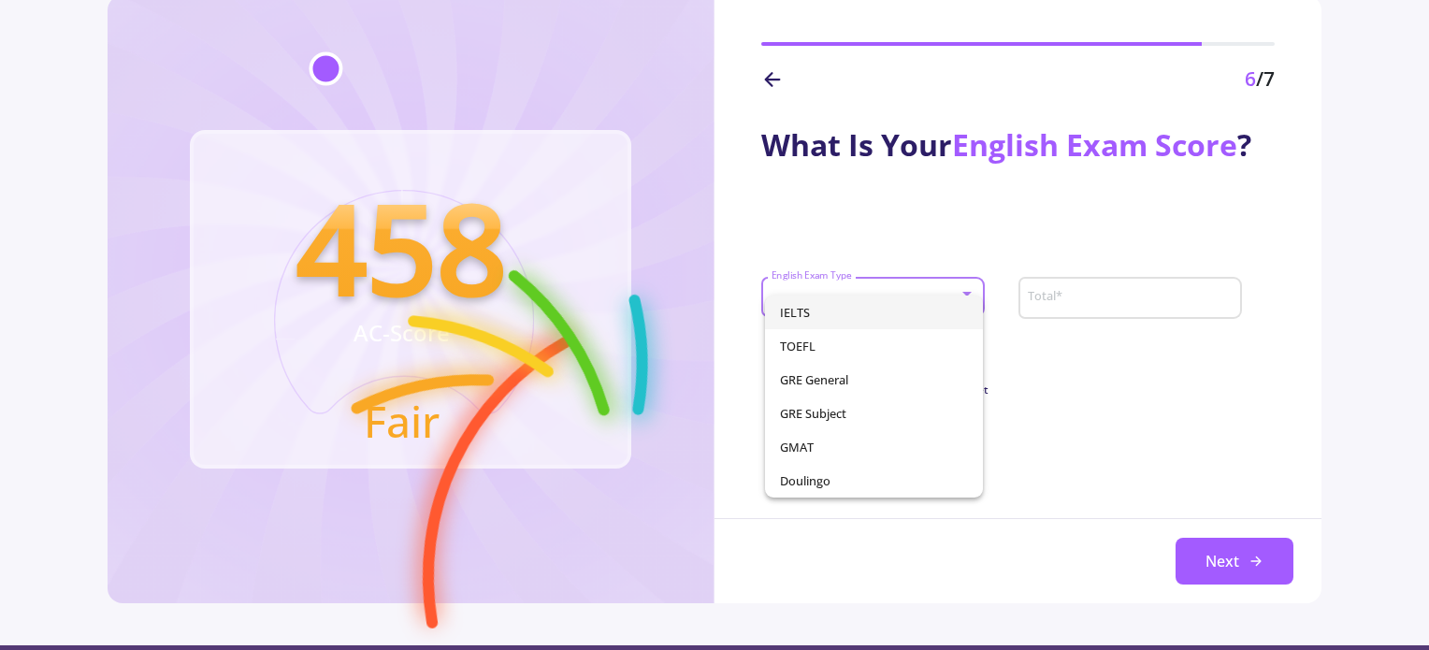
click at [941, 323] on span "IELTS" at bounding box center [874, 313] width 189 height 34
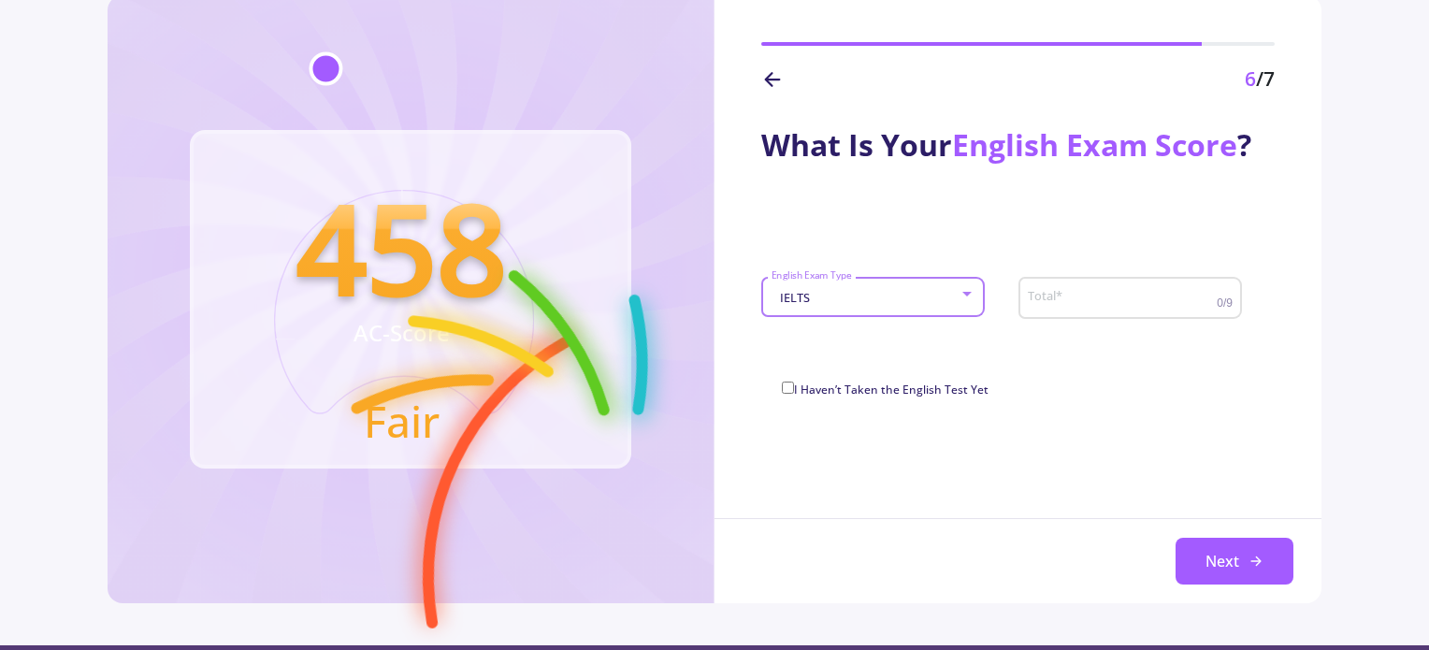
click at [1094, 307] on div "Total *" at bounding box center [1122, 294] width 190 height 49
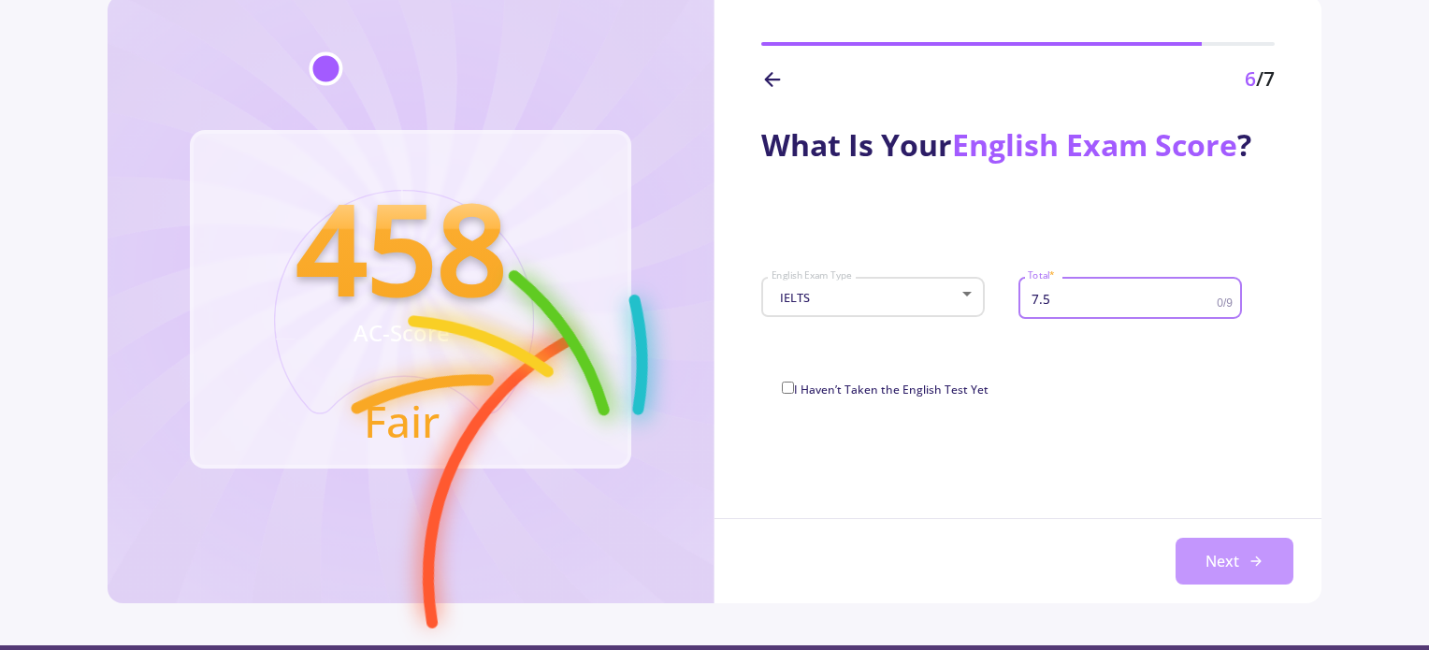
type input "7.5"
click at [1249, 554] on icon at bounding box center [1256, 561] width 15 height 15
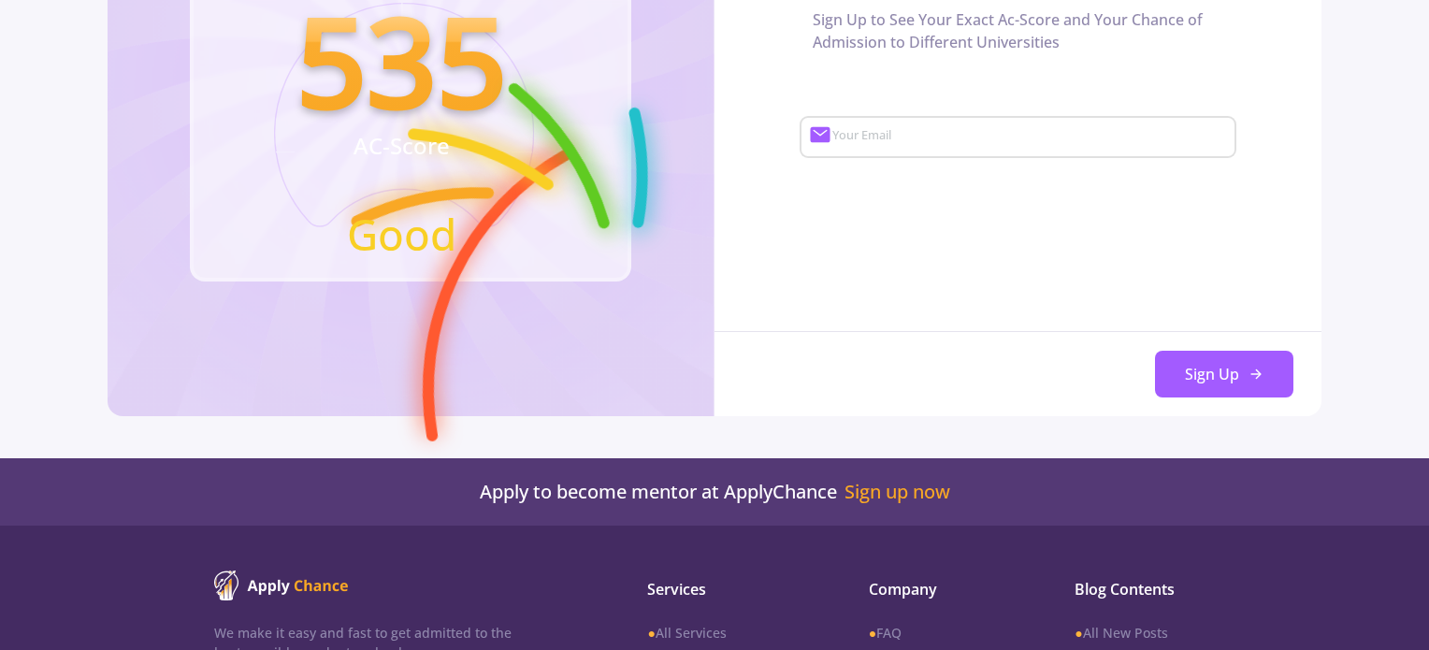
scroll to position [0, 0]
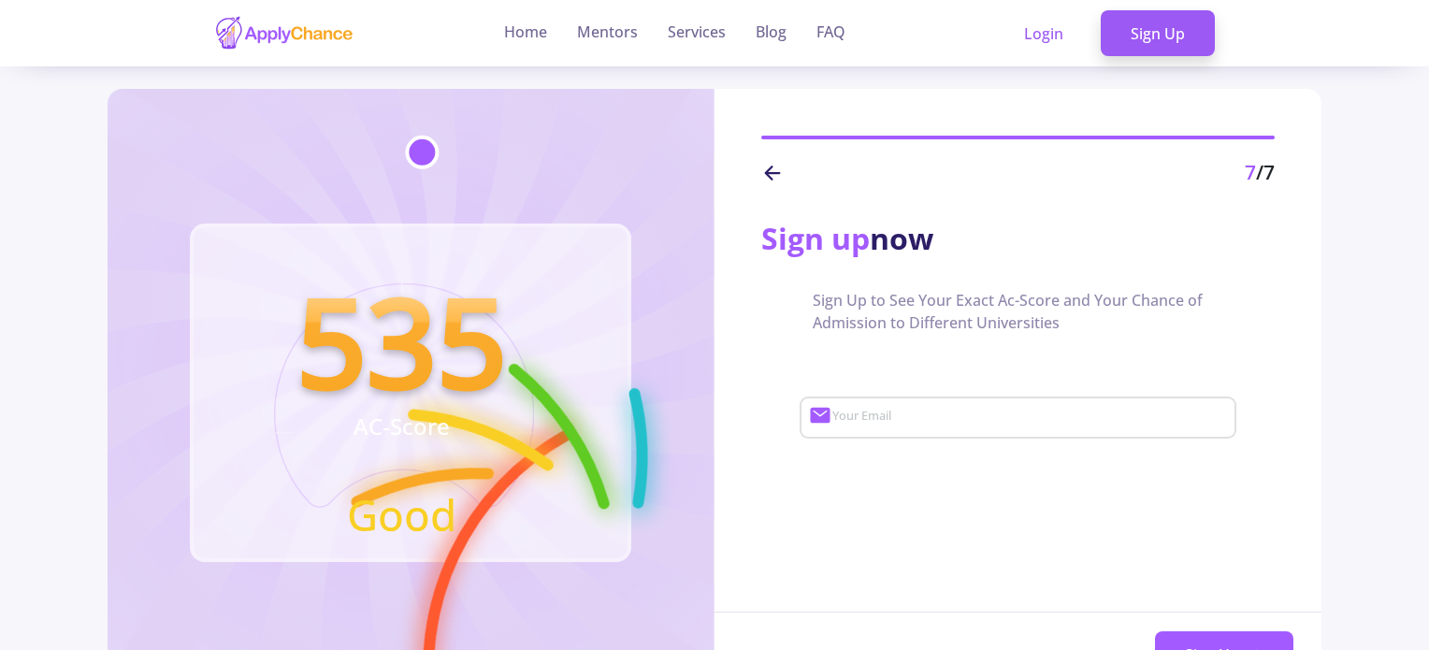
click at [774, 175] on icon at bounding box center [772, 173] width 22 height 22
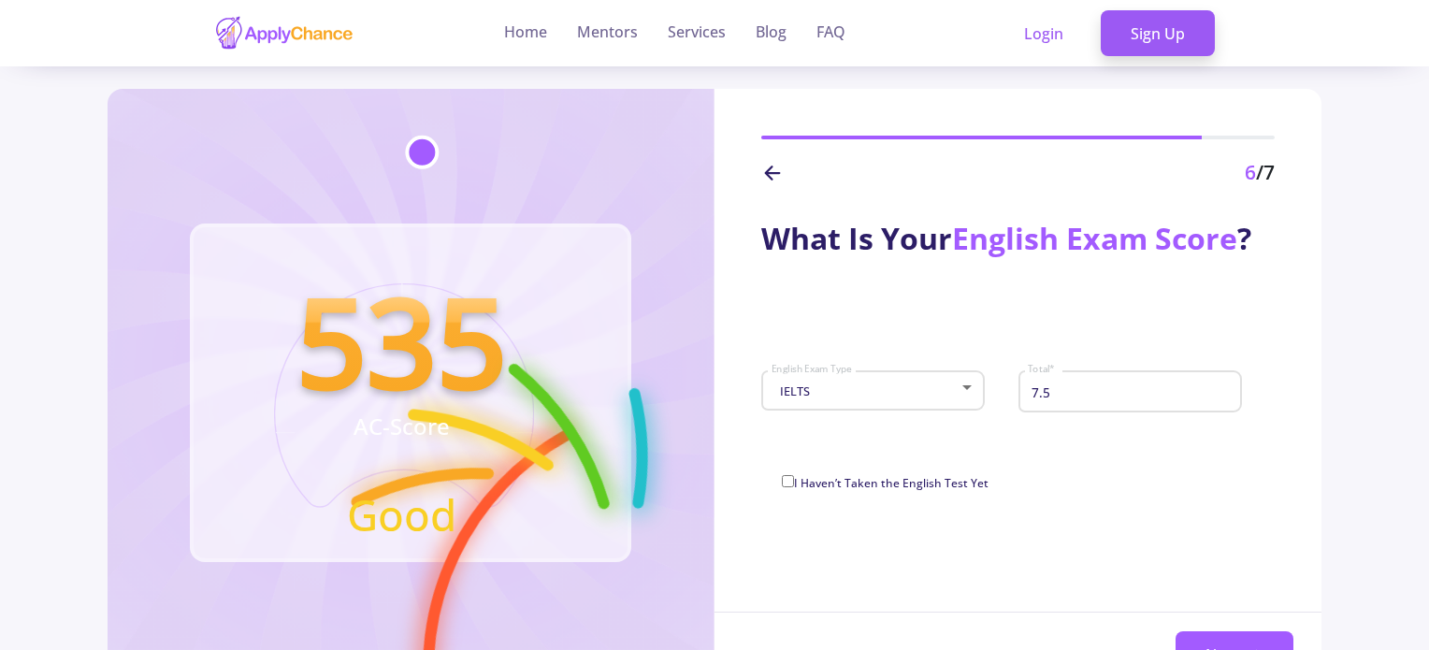
click at [774, 175] on icon at bounding box center [772, 173] width 22 height 22
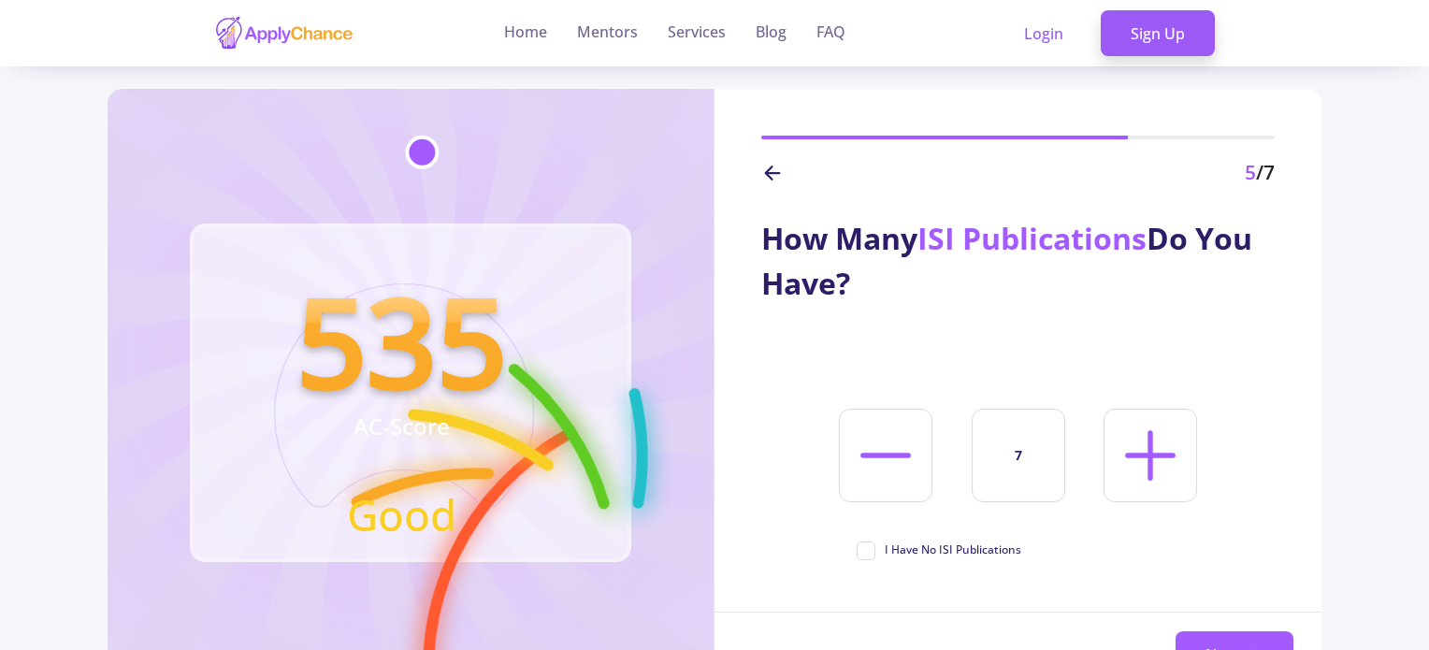
click at [893, 493] on icon at bounding box center [885, 455] width 80 height 80
click at [893, 478] on icon at bounding box center [885, 455] width 80 height 80
type input "3"
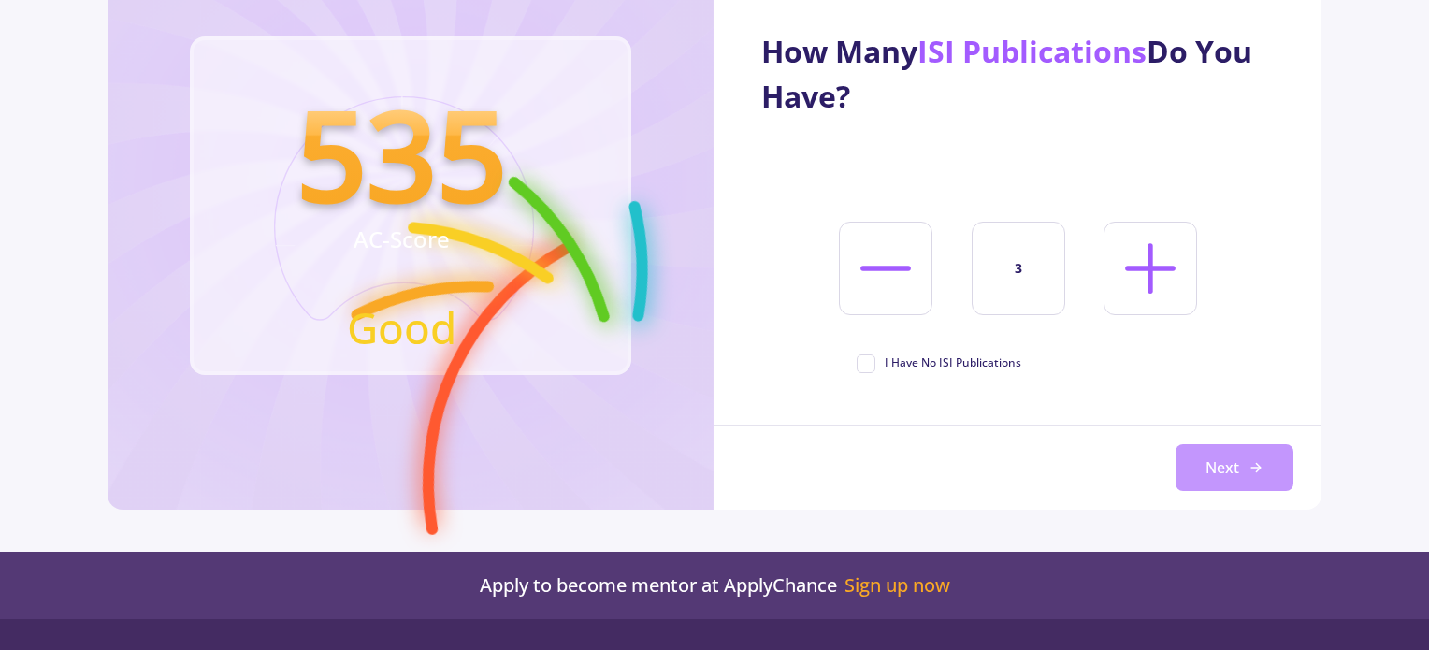
click at [1213, 458] on button "Next" at bounding box center [1235, 467] width 118 height 47
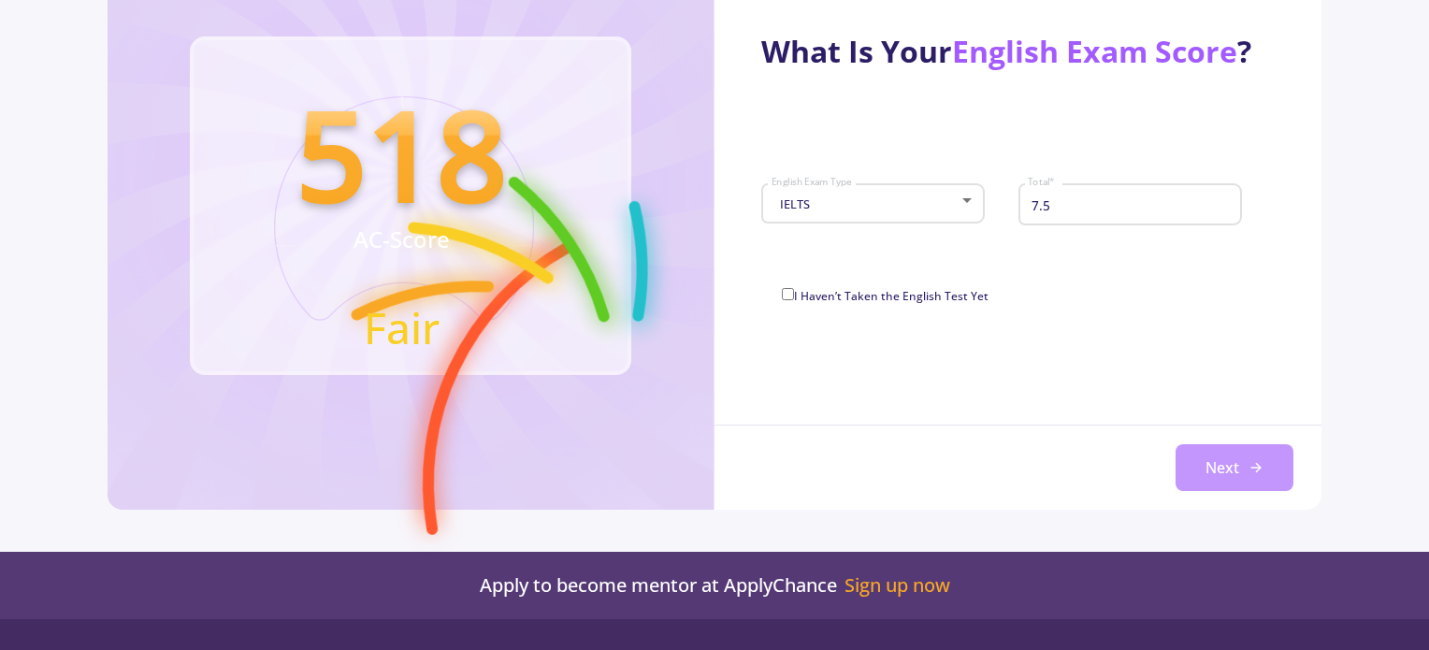
click at [1215, 472] on button "Next" at bounding box center [1235, 467] width 118 height 47
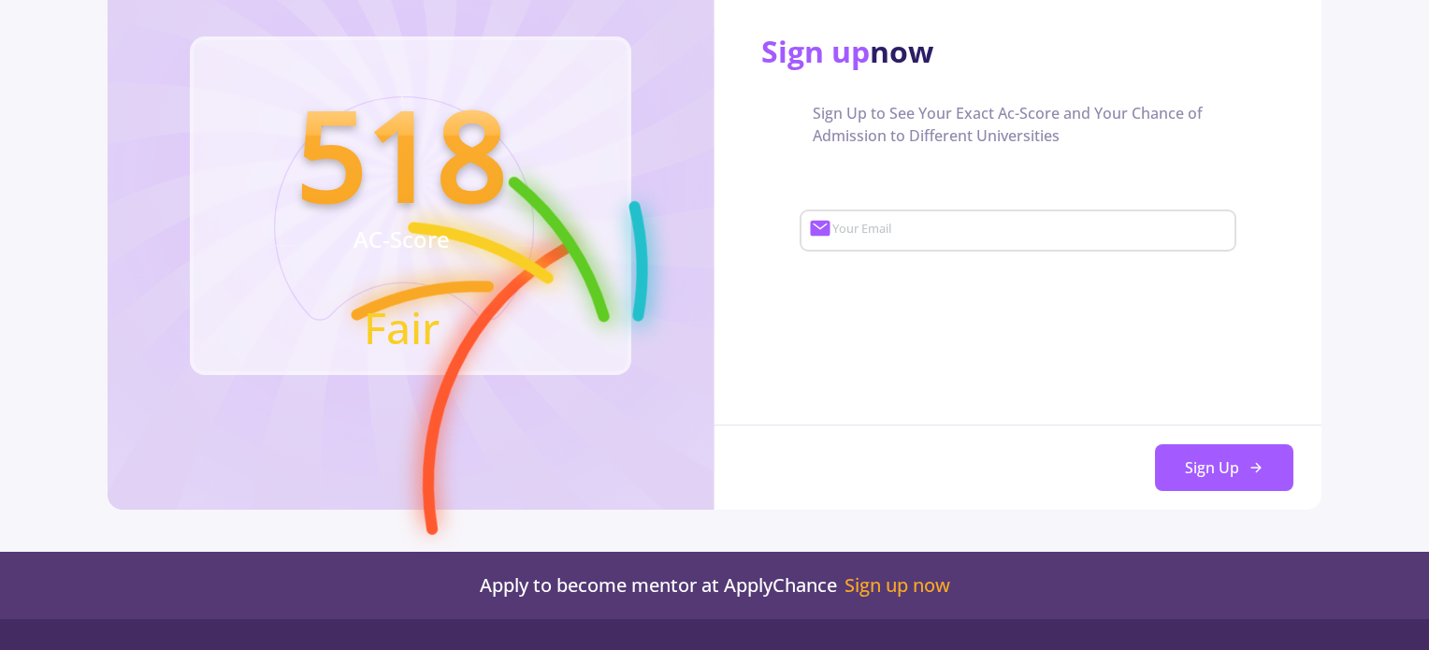
click at [1215, 472] on button "Sign Up" at bounding box center [1224, 467] width 138 height 47
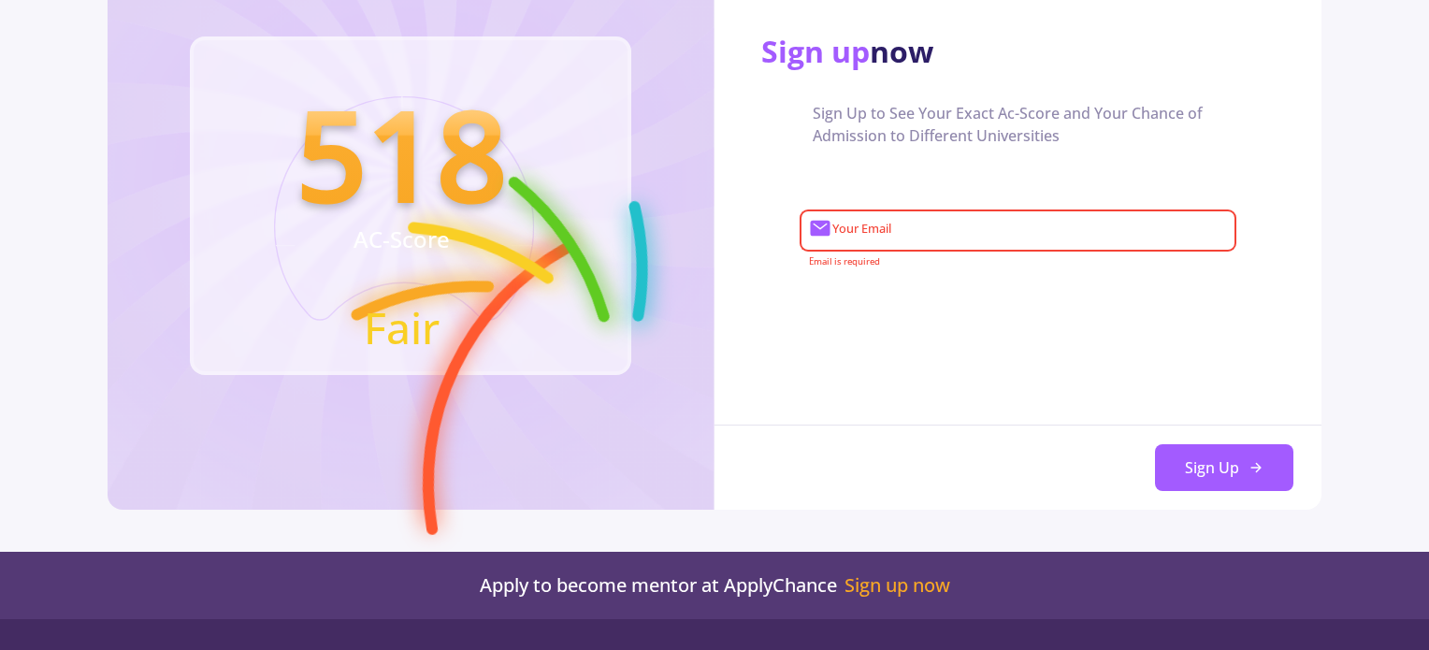
scroll to position [0, 0]
